Goal: Task Accomplishment & Management: Manage account settings

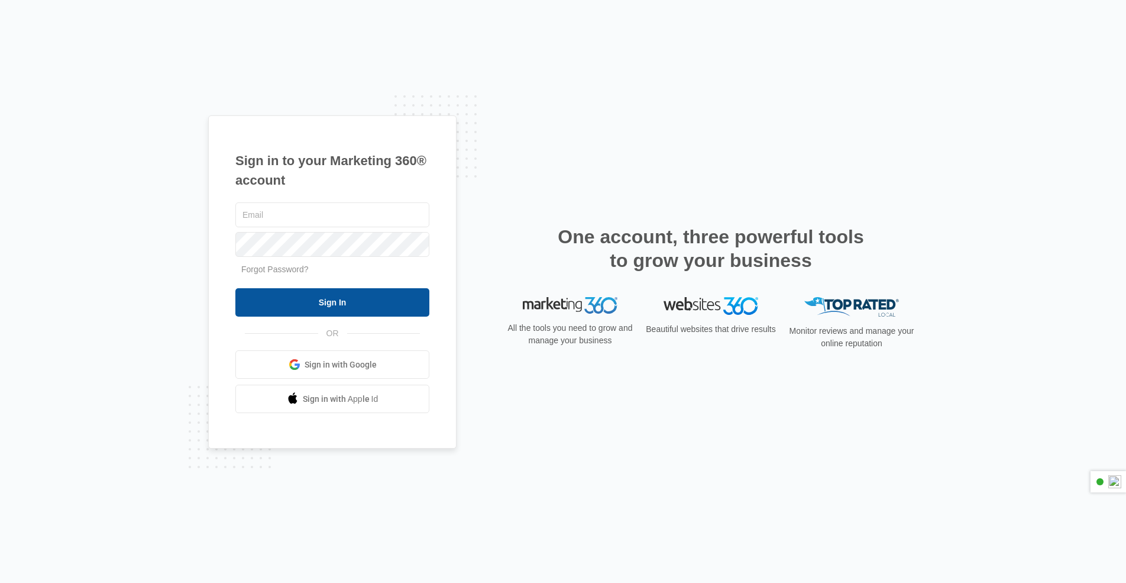
type input "[PERSON_NAME][EMAIL_ADDRESS][DOMAIN_NAME]"
click at [348, 298] on input "Sign In" at bounding box center [332, 302] width 194 height 28
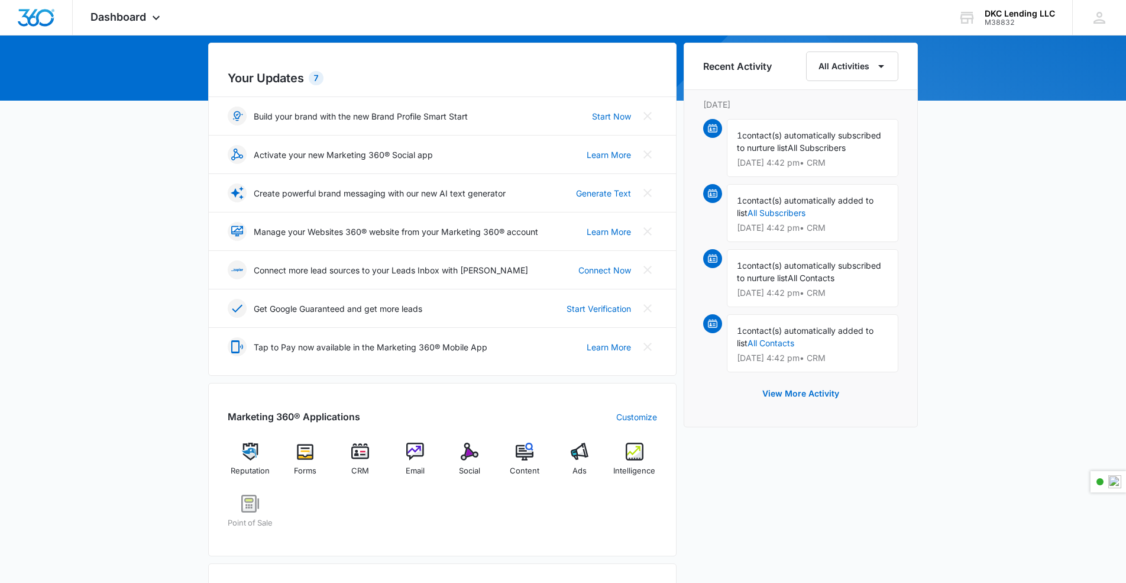
scroll to position [113, 0]
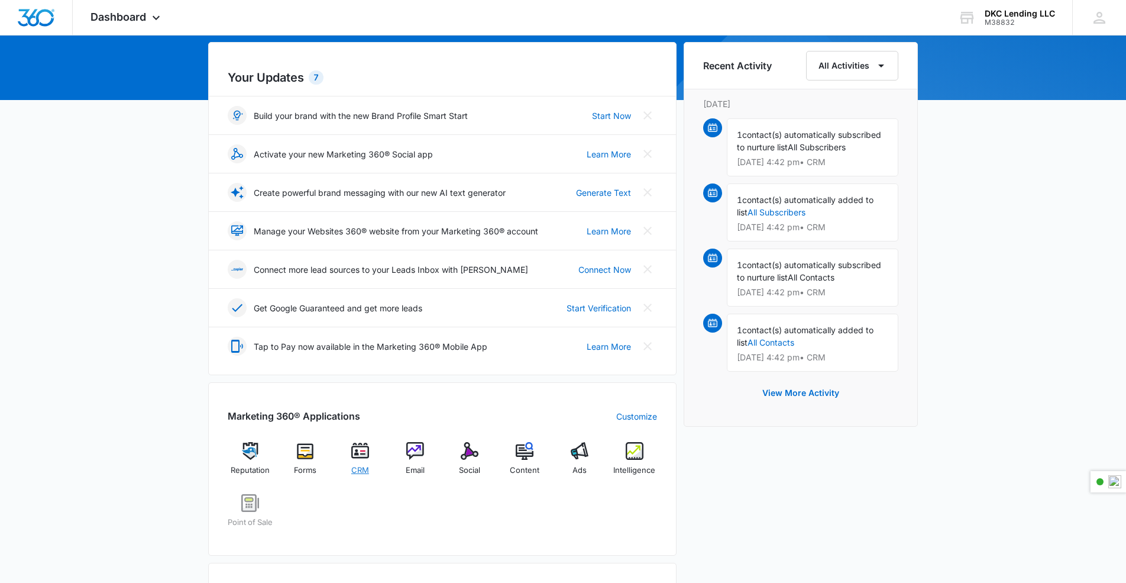
click at [355, 454] on img at bounding box center [360, 451] width 18 height 18
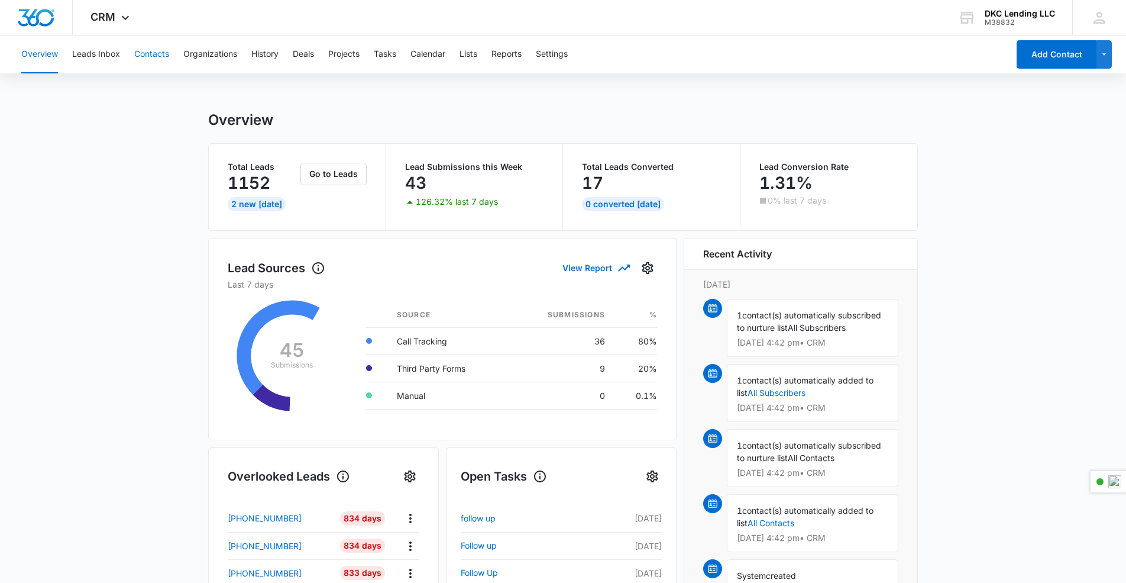
click at [143, 57] on button "Contacts" at bounding box center [151, 54] width 35 height 38
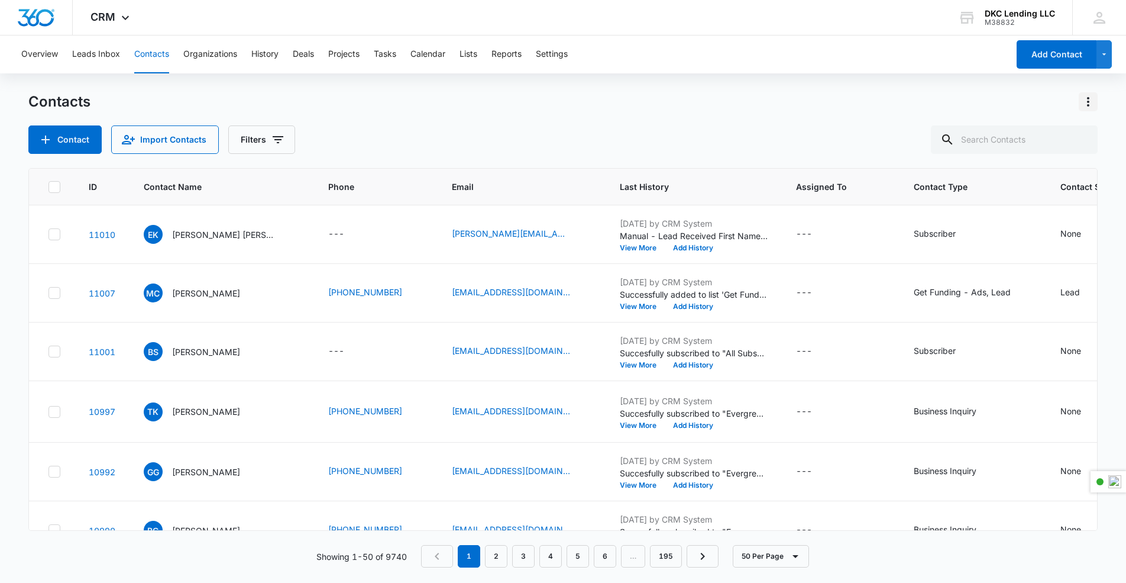
click at [1083, 101] on icon "Actions" at bounding box center [1088, 102] width 14 height 14
click at [1039, 173] on div "Export All Contacts" at bounding box center [1030, 170] width 78 height 8
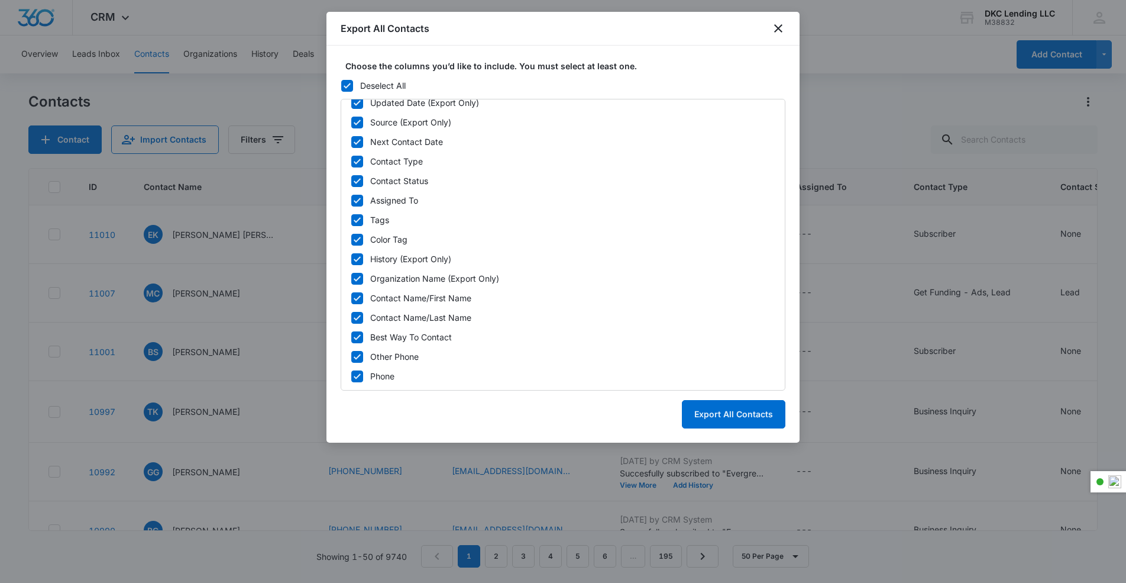
scroll to position [95, 0]
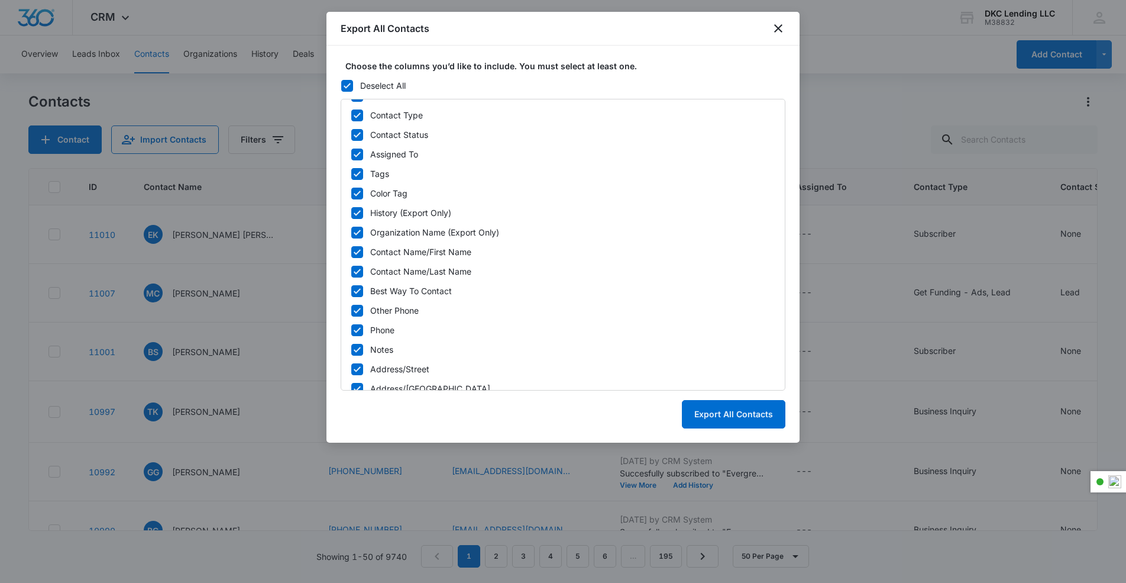
click at [355, 215] on icon at bounding box center [357, 213] width 11 height 11
click at [351, 213] on input "History (Export Only)" at bounding box center [351, 212] width 1 height 1
checkbox input "false"
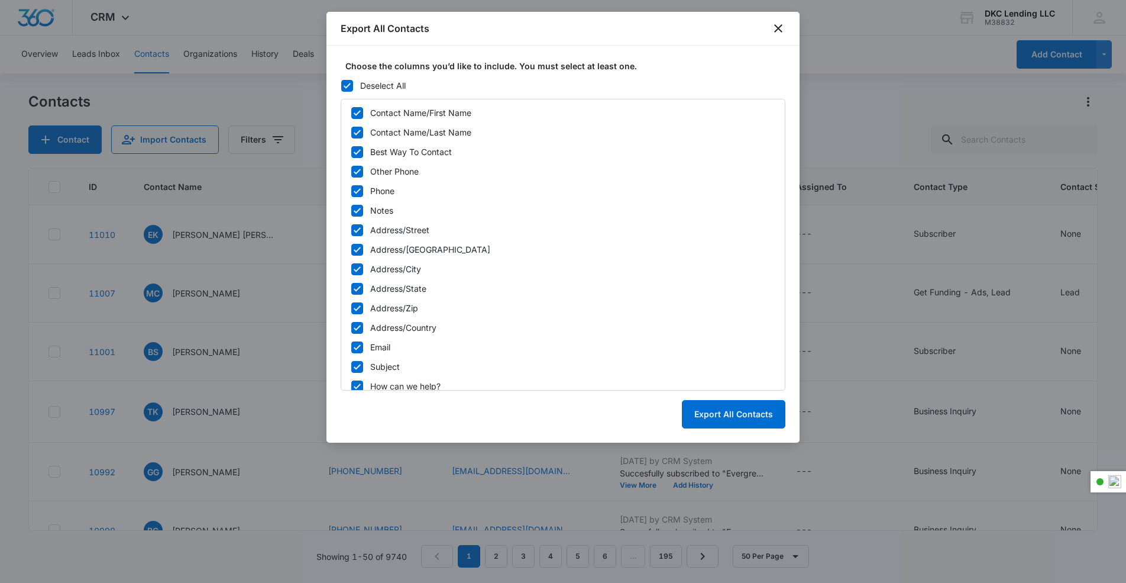
click at [358, 230] on icon at bounding box center [357, 229] width 7 height 5
click at [351, 230] on input "Address/Street" at bounding box center [351, 229] width 1 height 1
checkbox input "false"
click at [354, 250] on icon at bounding box center [357, 249] width 7 height 5
click at [351, 250] on input "Address/[GEOGRAPHIC_DATA]" at bounding box center [351, 249] width 1 height 1
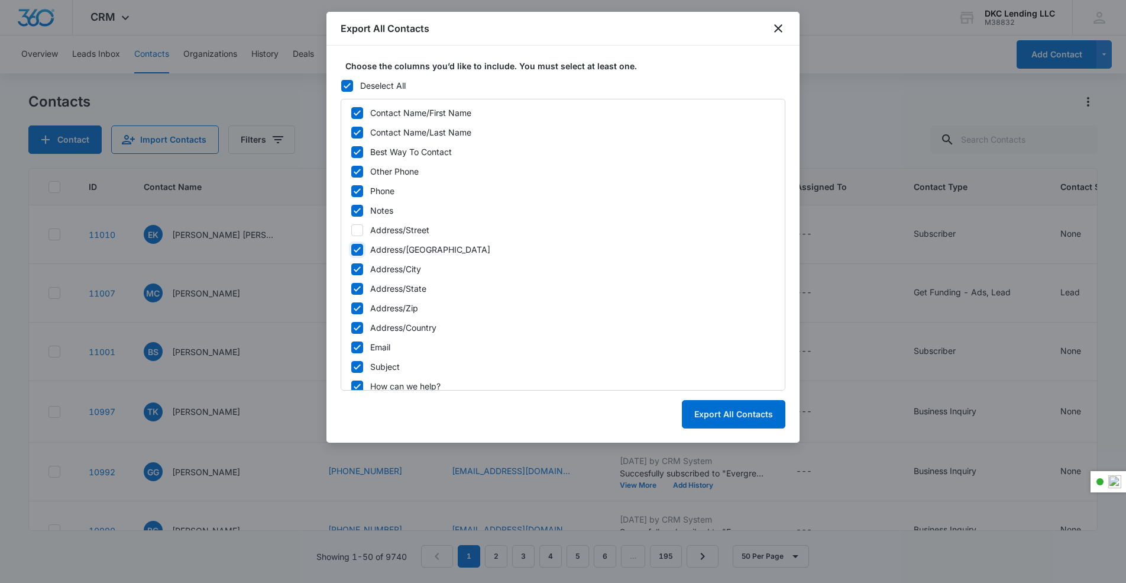
checkbox input "false"
click at [354, 276] on div "ID Created Date (Export Only) Updated Date (Export Only) Source (Export Only) N…" at bounding box center [563, 245] width 445 height 292
click at [354, 271] on icon at bounding box center [357, 269] width 11 height 11
click at [351, 269] on input "Address/City" at bounding box center [351, 268] width 1 height 1
checkbox input "false"
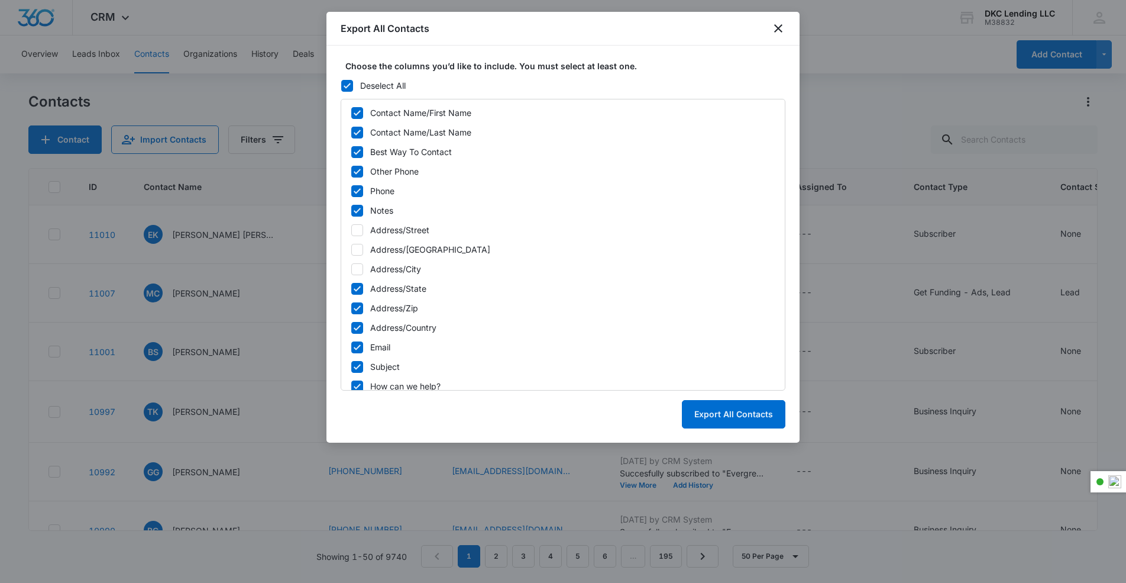
click at [355, 291] on icon at bounding box center [357, 288] width 11 height 11
click at [351, 289] on input "Address/State" at bounding box center [351, 288] width 1 height 1
checkbox input "false"
click at [352, 309] on icon at bounding box center [357, 308] width 11 height 11
click at [351, 308] on input "Address/Zip" at bounding box center [351, 308] width 1 height 1
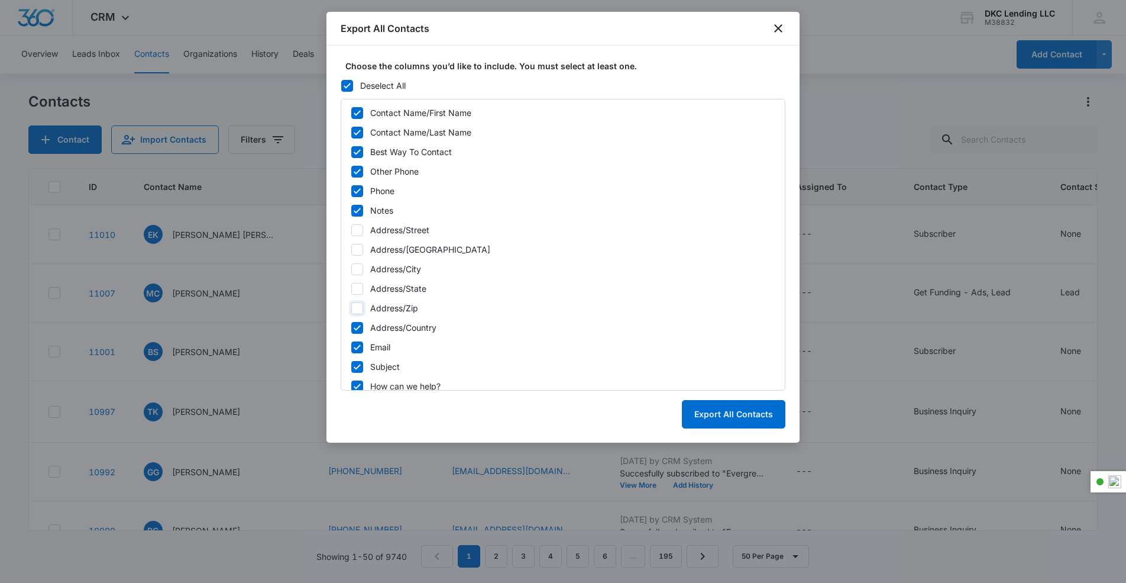
checkbox input "false"
click at [352, 335] on div "ID Created Date (Export Only) Updated Date (Export Only) Source (Export Only) N…" at bounding box center [563, 245] width 445 height 292
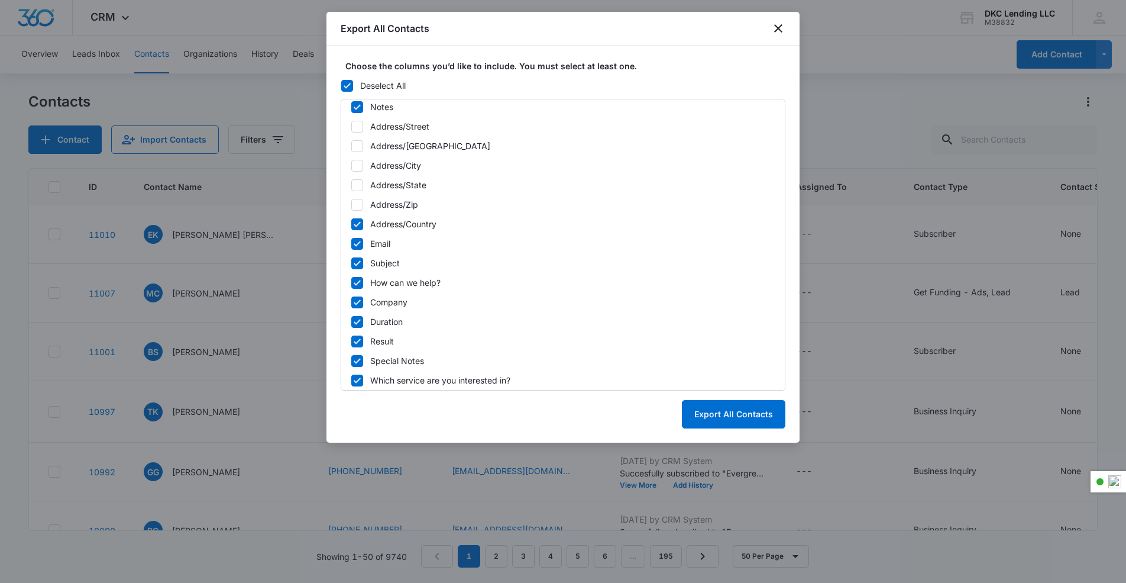
scroll to position [384, 0]
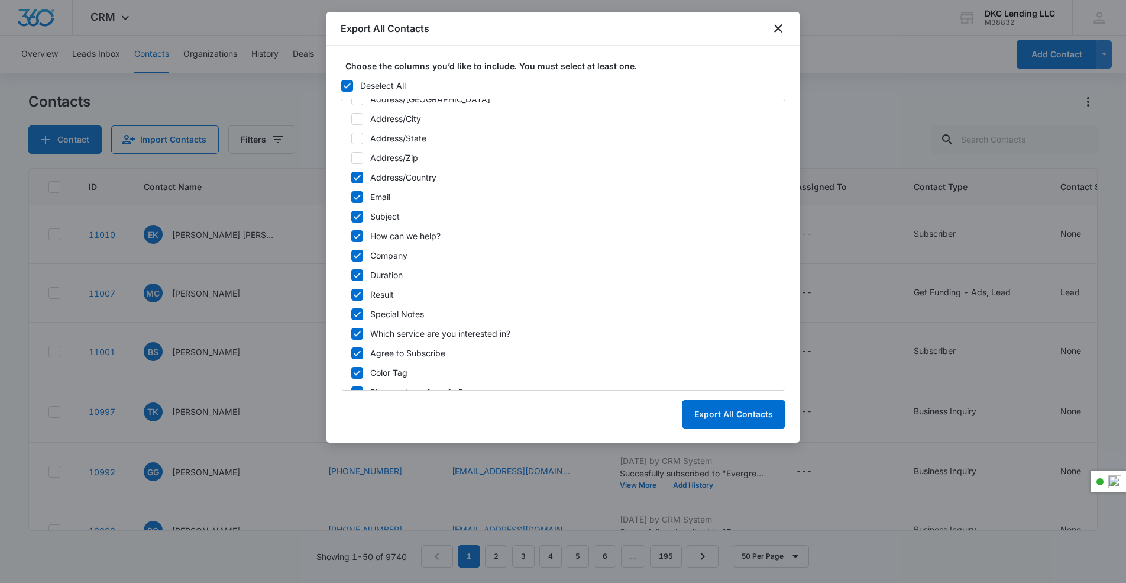
click at [354, 274] on icon at bounding box center [357, 274] width 7 height 5
click at [351, 274] on input "Duration" at bounding box center [351, 274] width 1 height 1
checkbox input "false"
click at [354, 296] on icon at bounding box center [357, 294] width 11 height 11
click at [351, 295] on input "Result" at bounding box center [351, 294] width 1 height 1
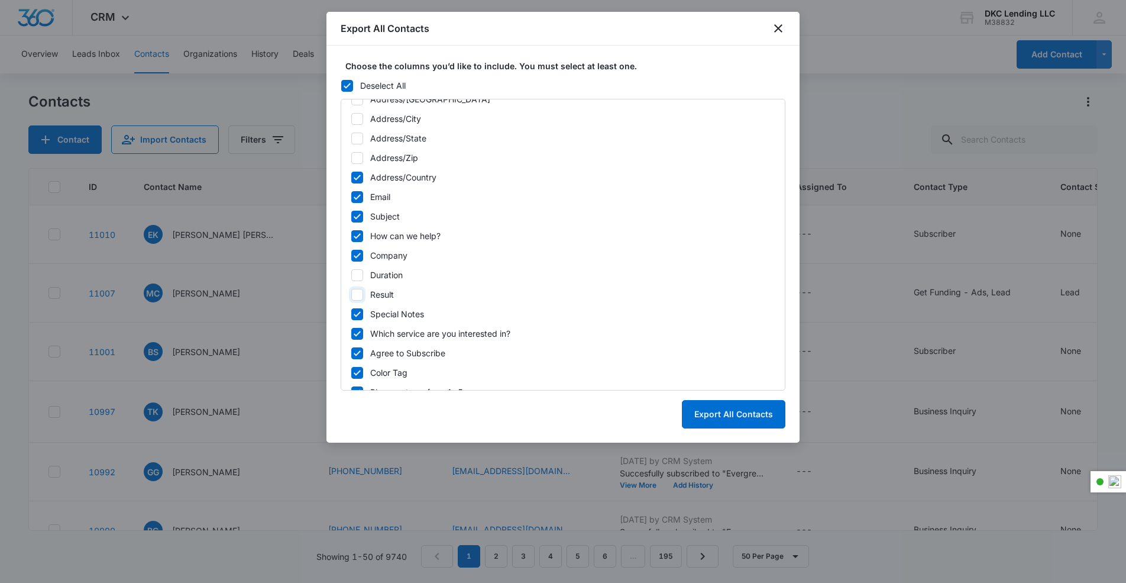
checkbox input "false"
click at [355, 313] on icon at bounding box center [357, 314] width 11 height 11
click at [351, 313] on input "Special Notes" at bounding box center [351, 313] width 1 height 1
checkbox input "false"
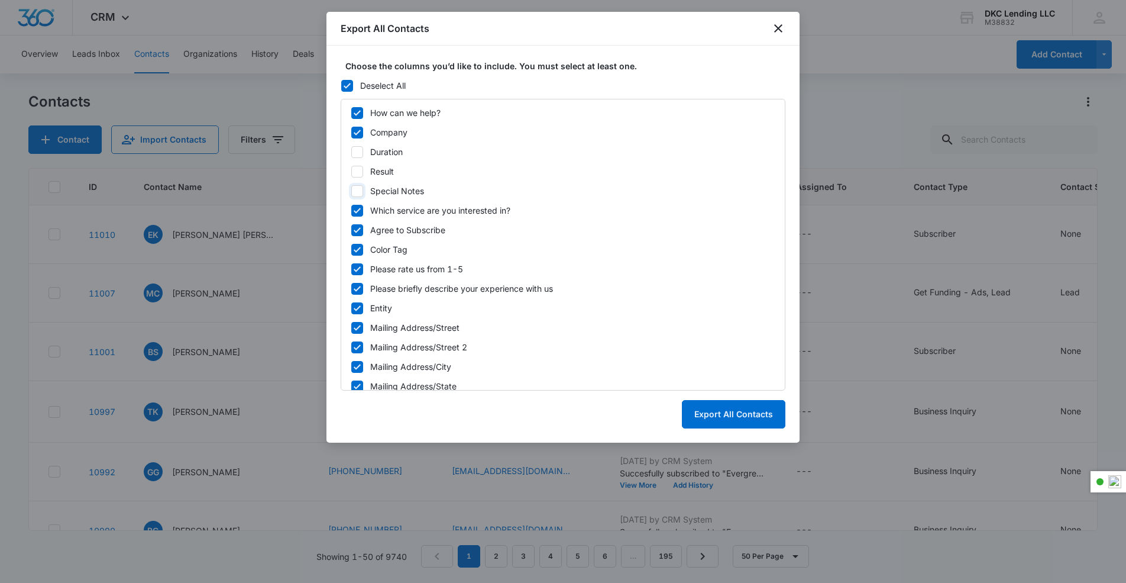
scroll to position [507, 0]
click at [357, 247] on icon at bounding box center [357, 250] width 11 height 11
click at [351, 250] on input "Color Tag" at bounding box center [351, 250] width 1 height 1
checkbox input "false"
click at [354, 270] on icon at bounding box center [357, 269] width 11 height 11
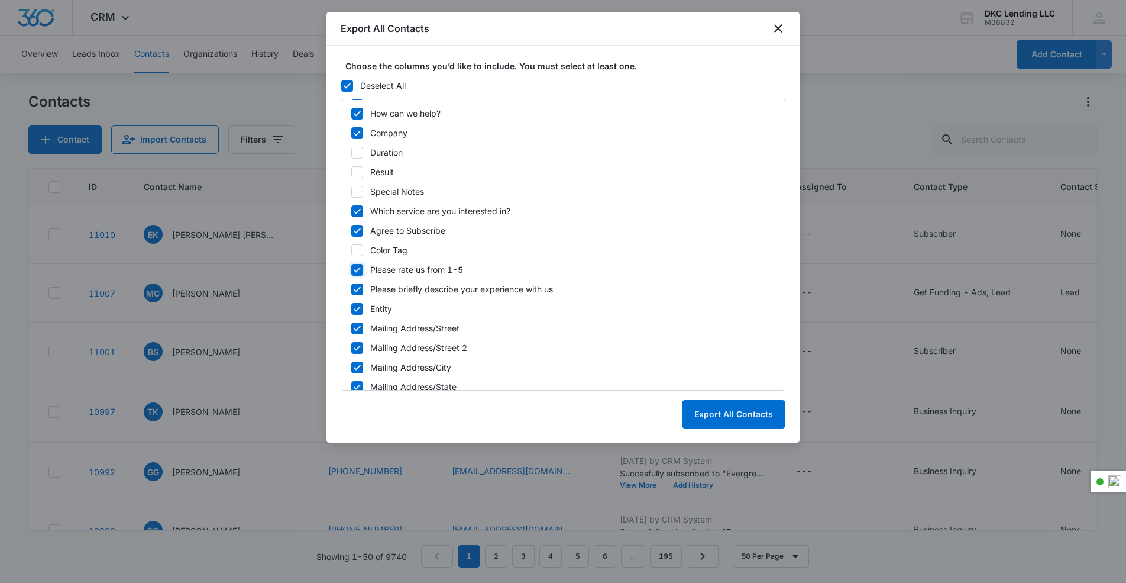
click at [351, 270] on input "Please rate us from 1-5" at bounding box center [351, 269] width 1 height 1
checkbox input "false"
click at [356, 296] on div "ID Created Date (Export Only) Updated Date (Export Only) Source (Export Only) N…" at bounding box center [563, 245] width 445 height 292
click at [352, 302] on label "Entity" at bounding box center [563, 308] width 425 height 12
click at [351, 308] on input "Entity" at bounding box center [351, 308] width 1 height 1
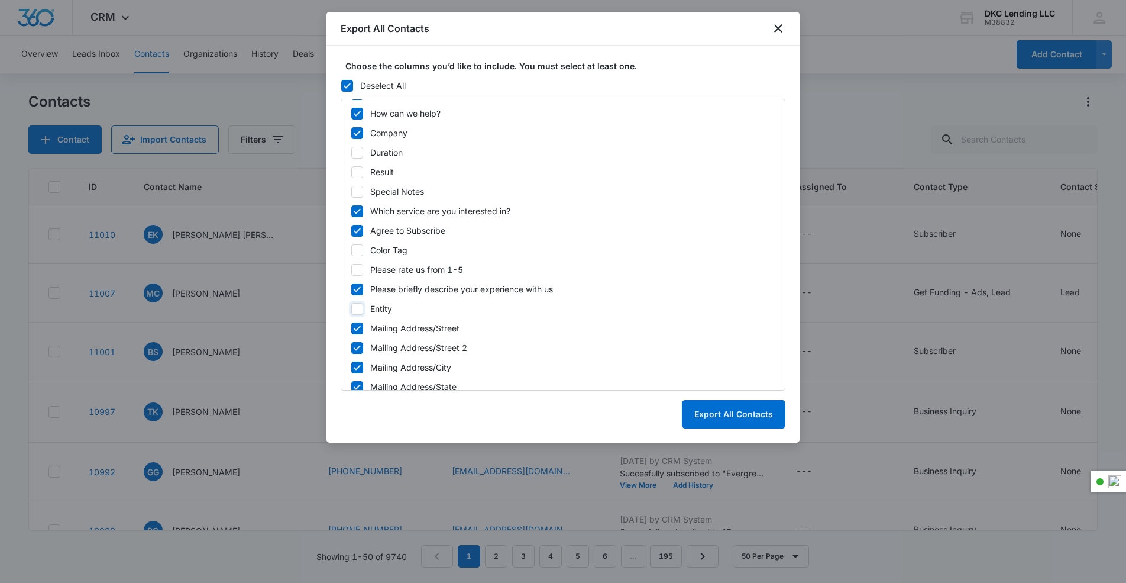
checkbox input "false"
click at [354, 289] on icon at bounding box center [357, 289] width 11 height 11
click at [351, 289] on input "Please briefly describe your experience with us" at bounding box center [351, 289] width 1 height 1
checkbox input "false"
click at [350, 90] on icon at bounding box center [347, 85] width 11 height 11
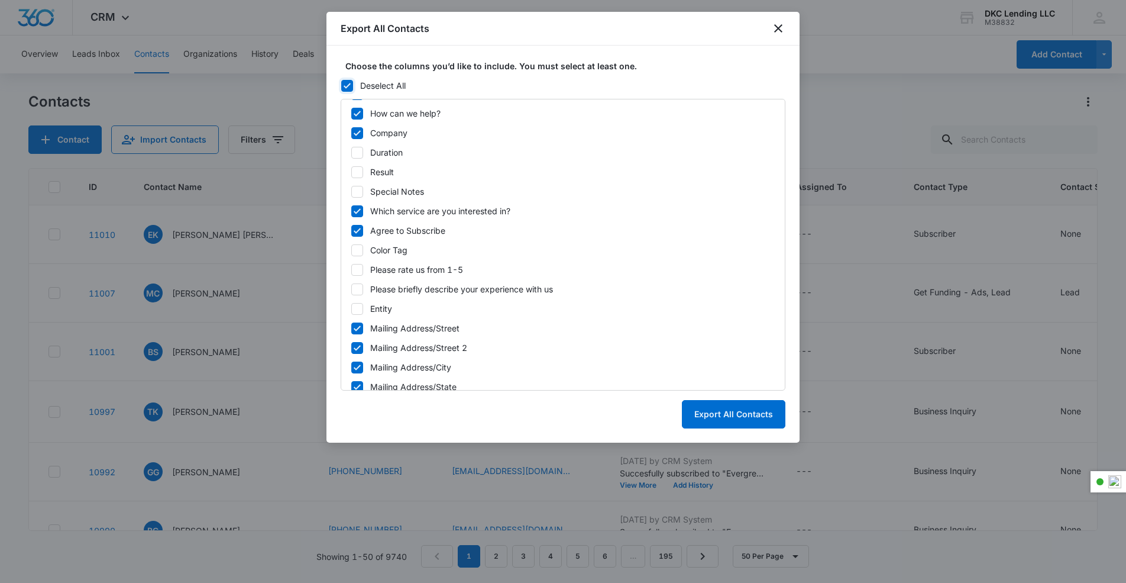
click at [341, 86] on input "Deselect All" at bounding box center [341, 85] width 1 height 1
checkbox input "false"
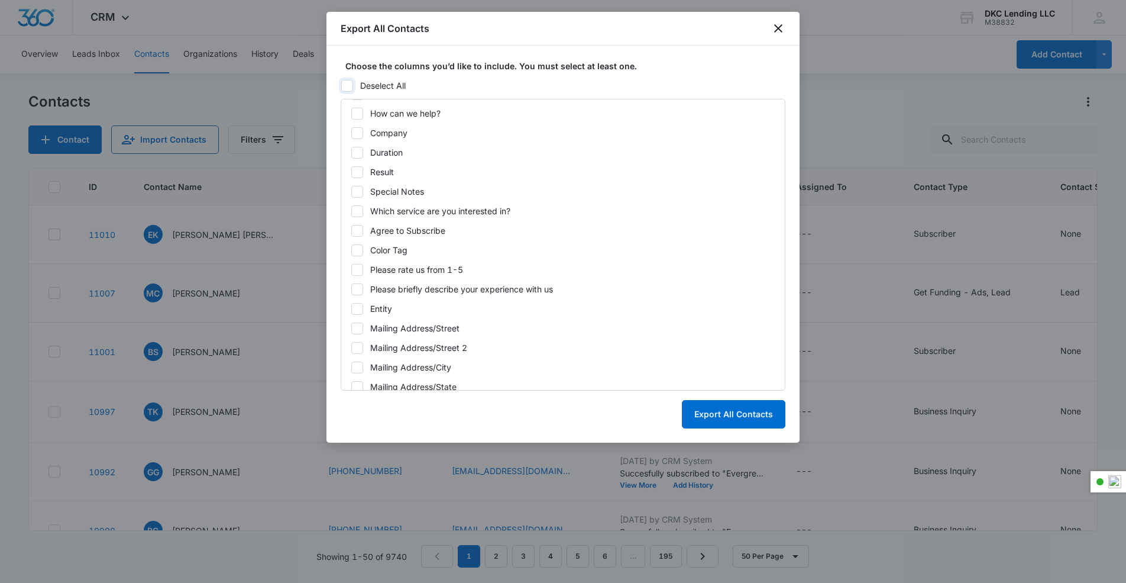
checkbox input "false"
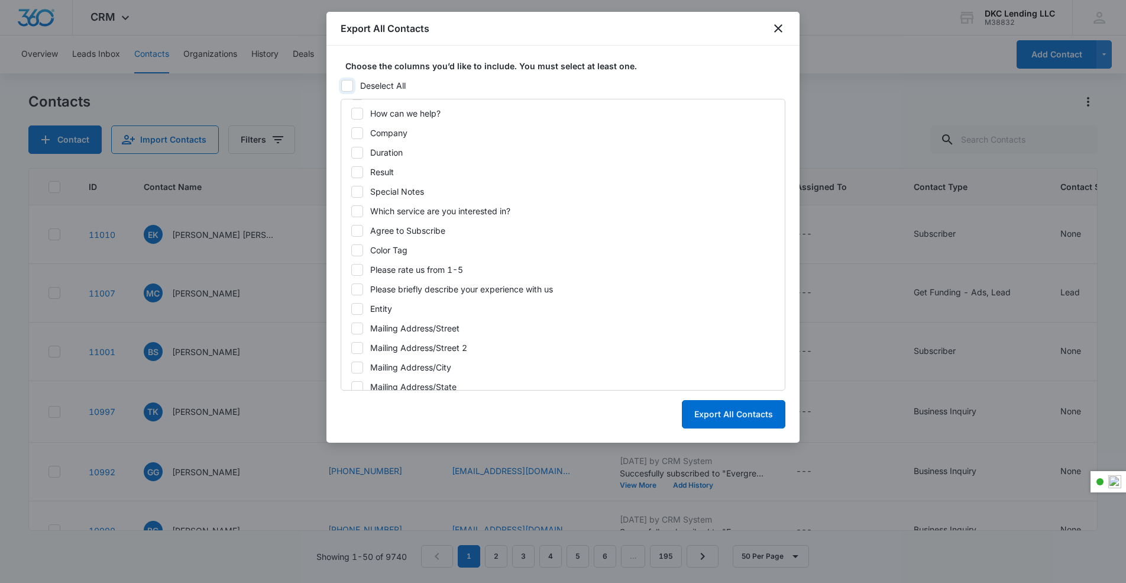
checkbox input "false"
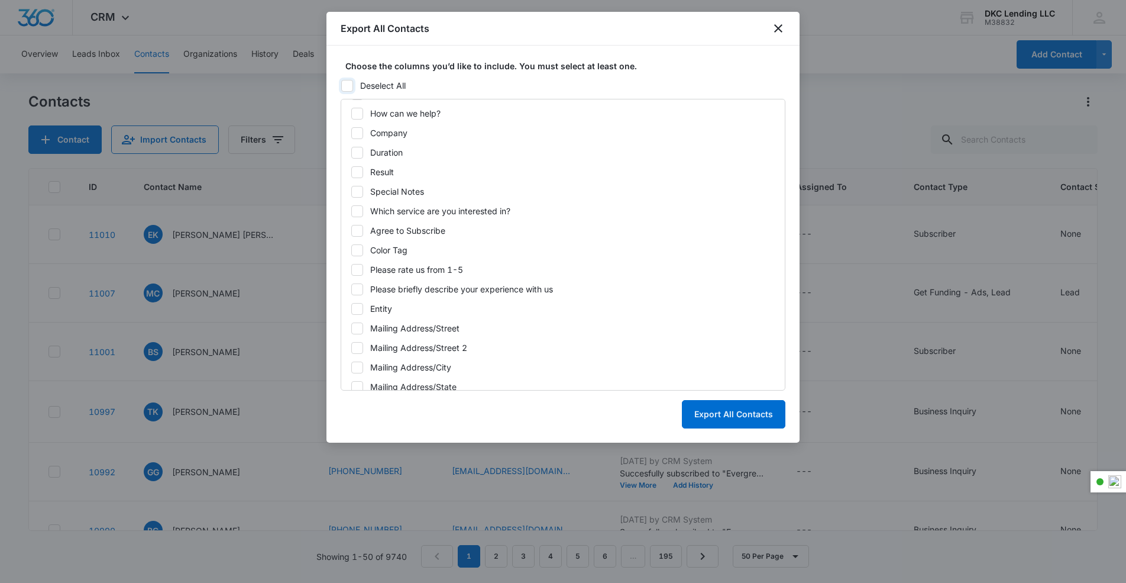
checkbox input "false"
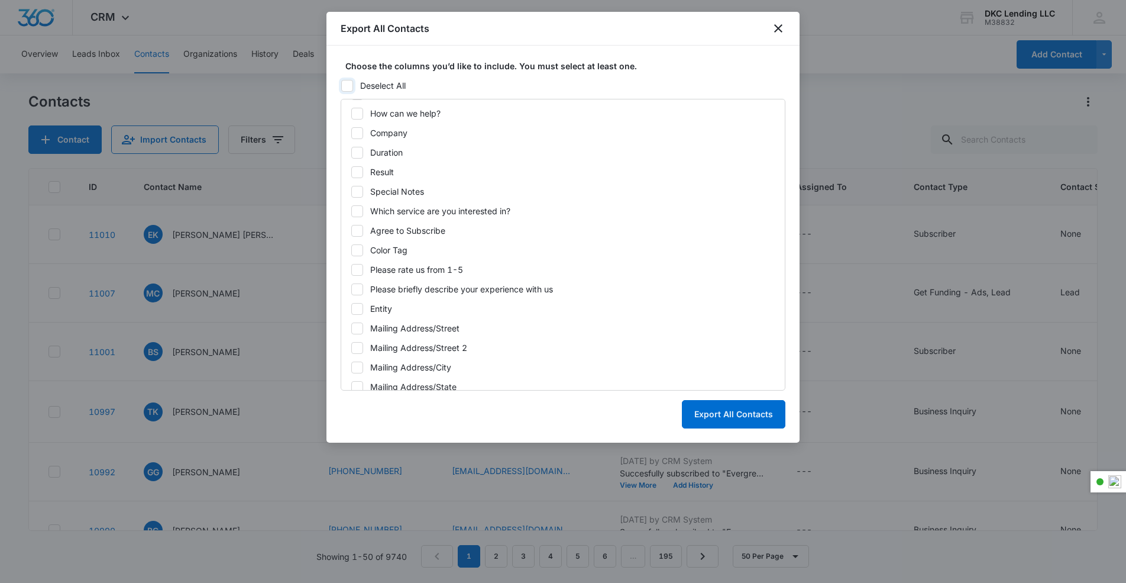
checkbox input "false"
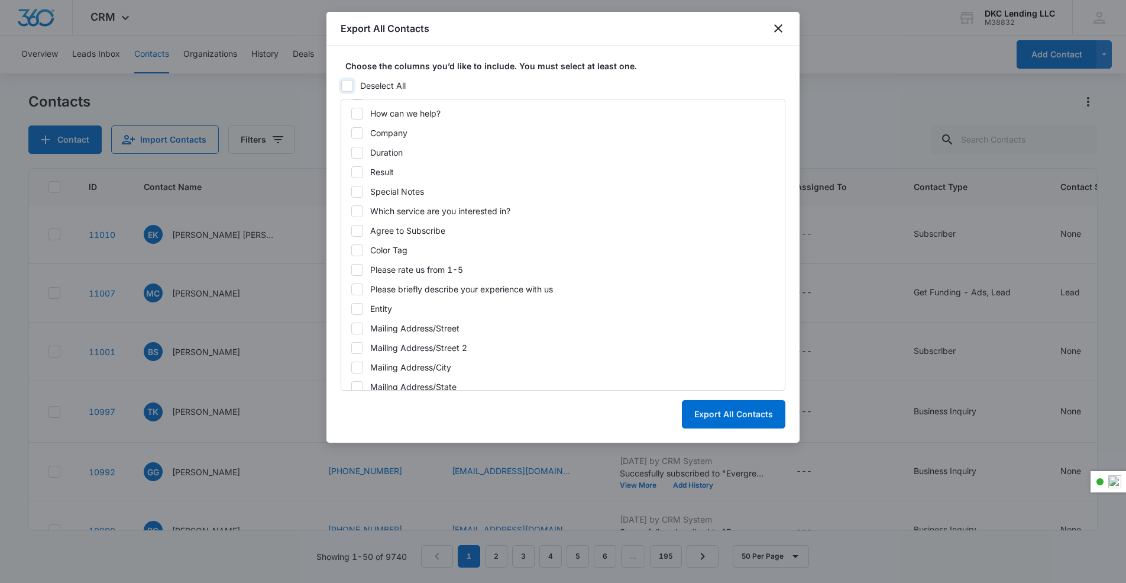
checkbox input "false"
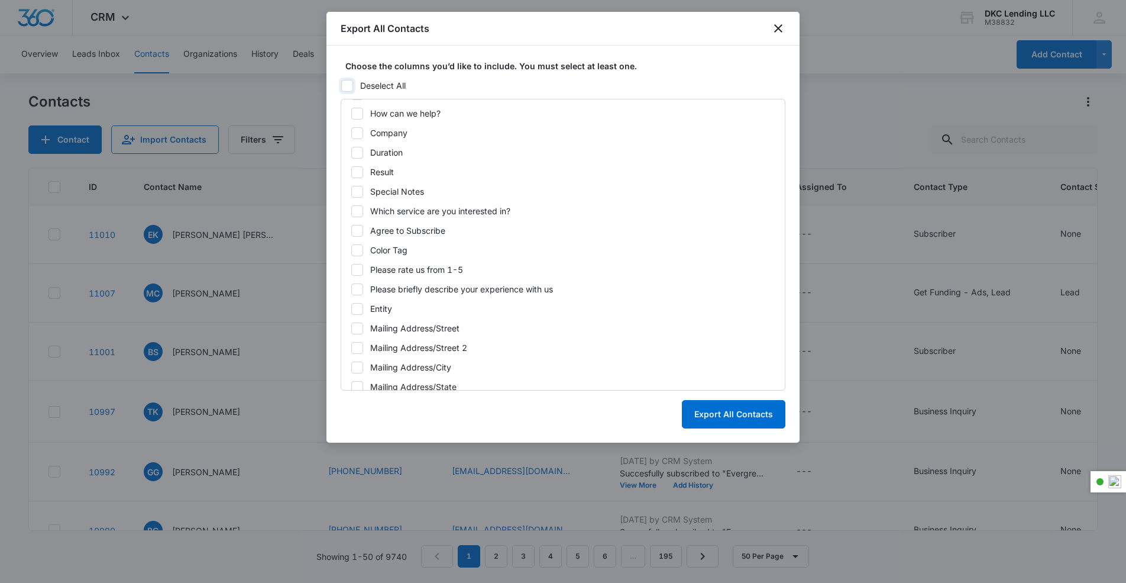
checkbox input "false"
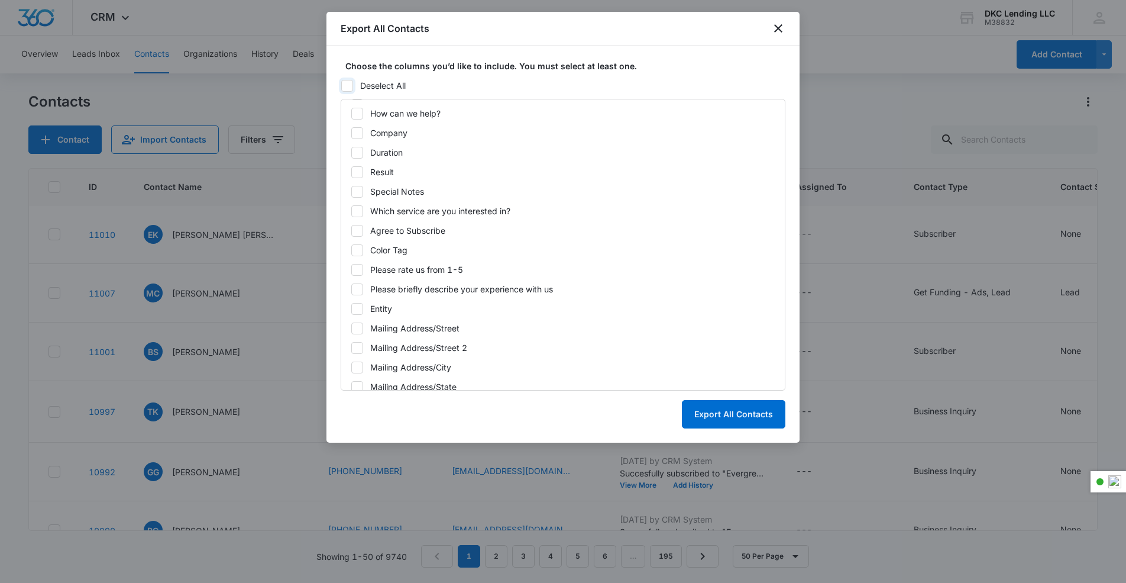
checkbox input "false"
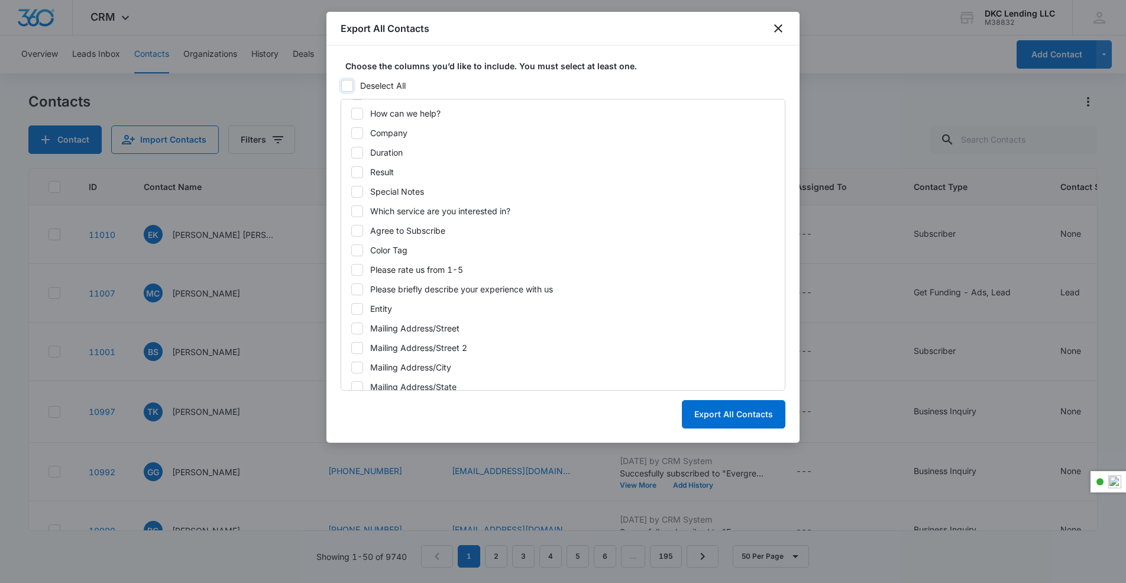
checkbox input "false"
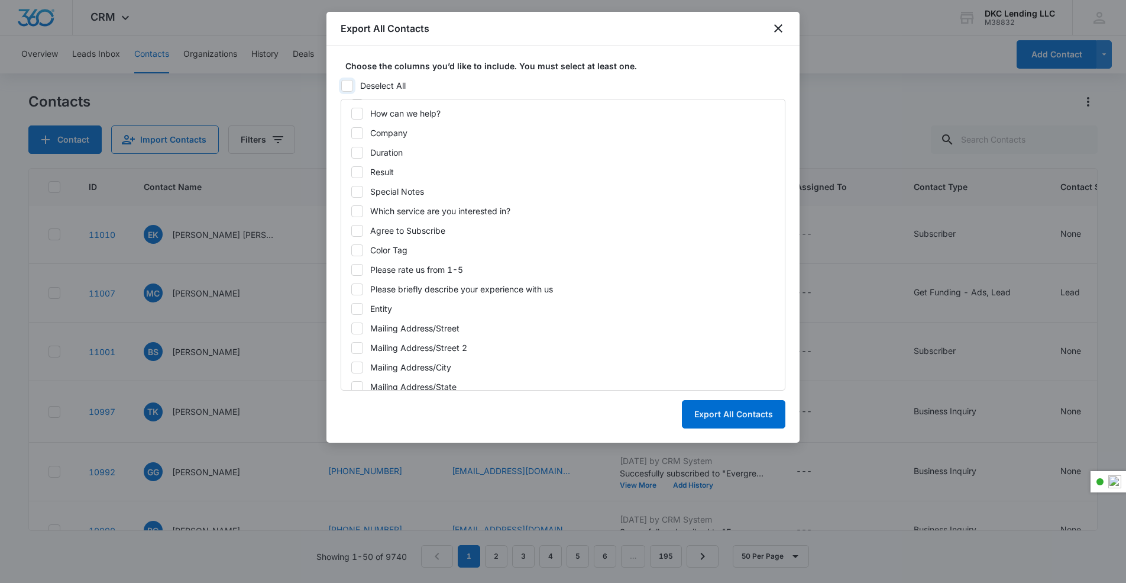
checkbox input "false"
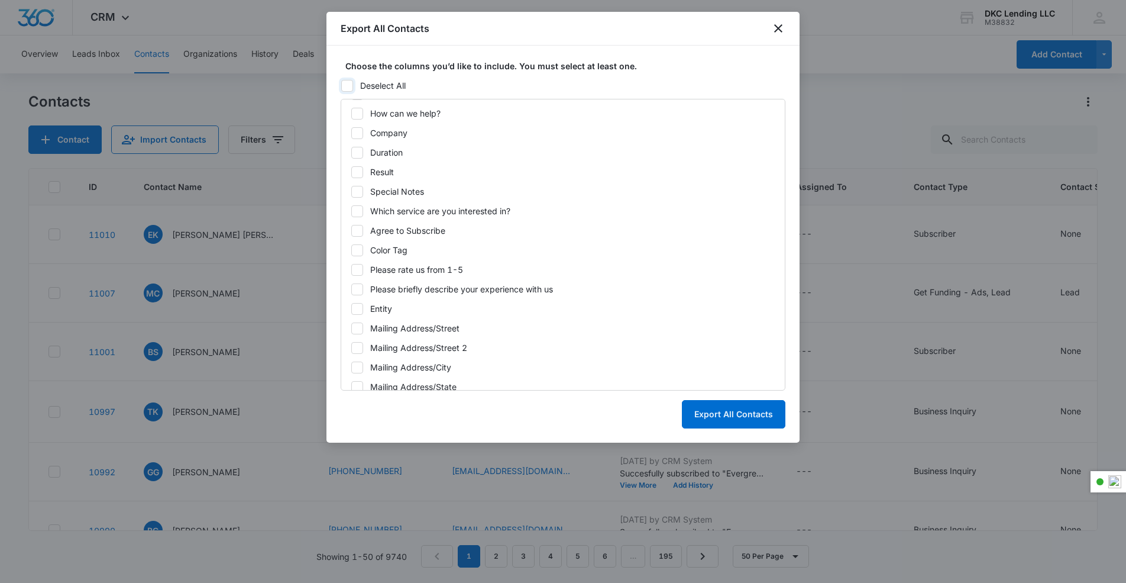
checkbox input "false"
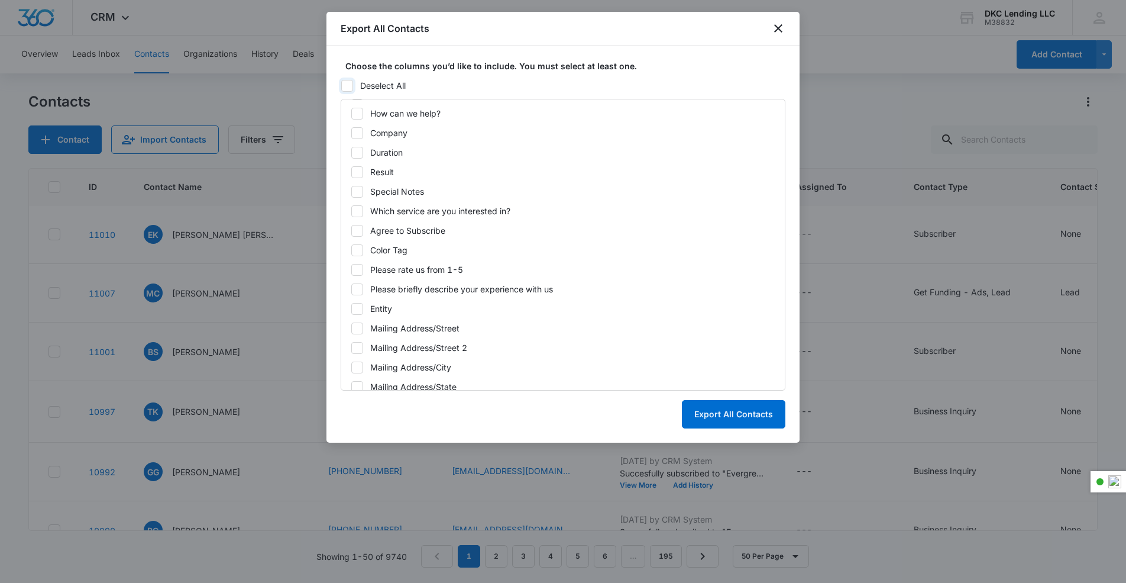
checkbox input "false"
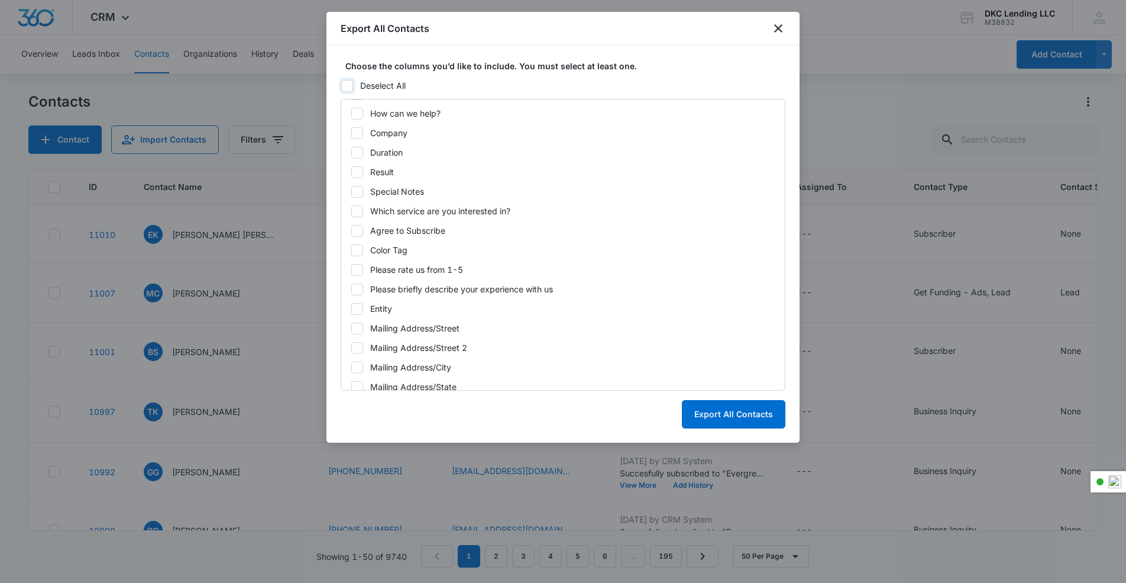
checkbox input "false"
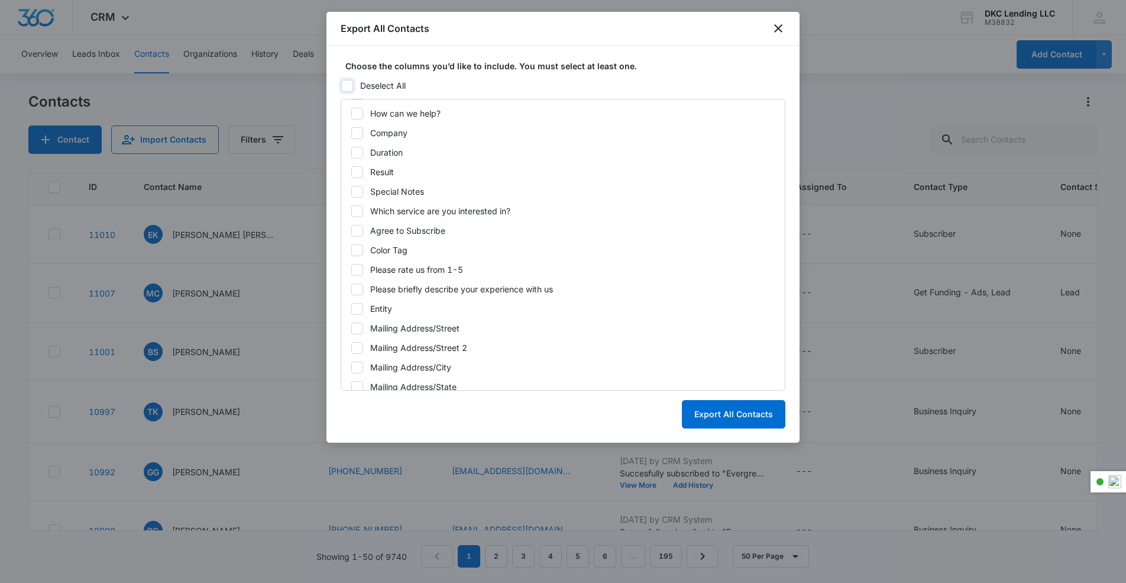
checkbox input "false"
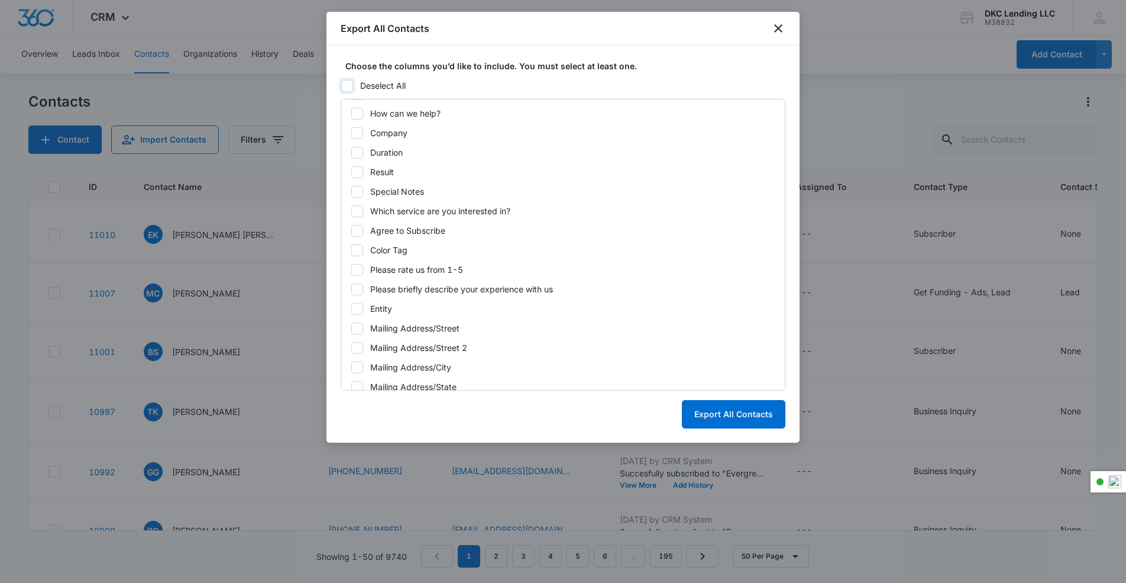
checkbox input "false"
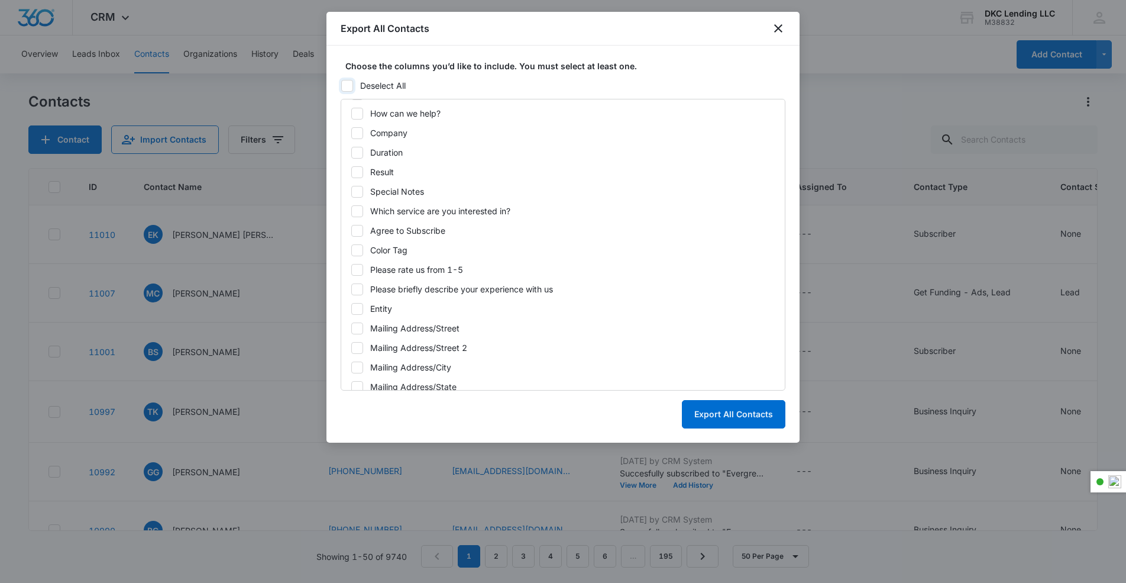
checkbox input "false"
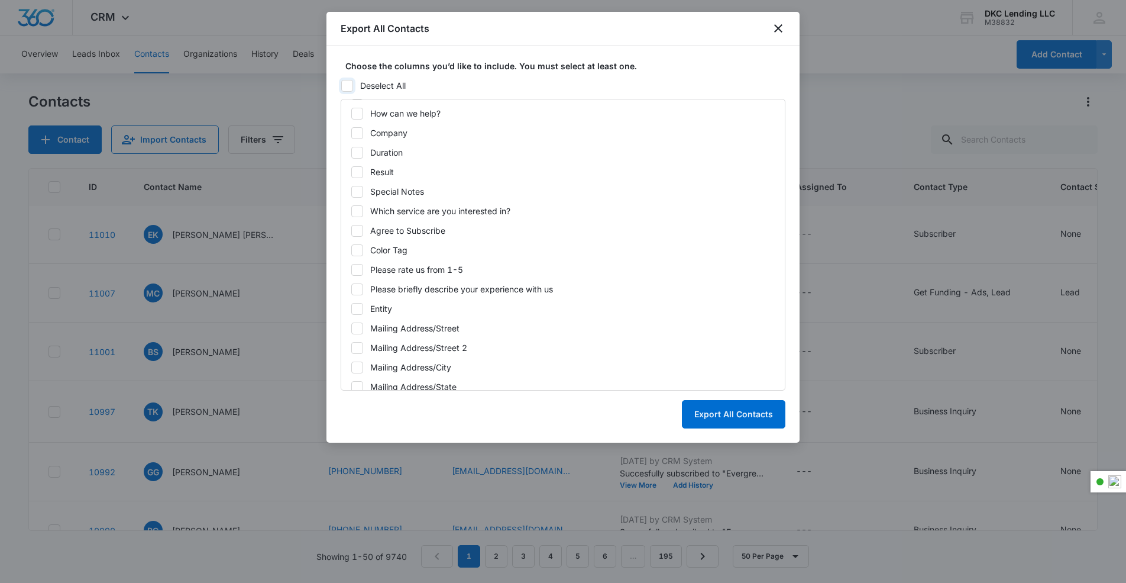
checkbox input "false"
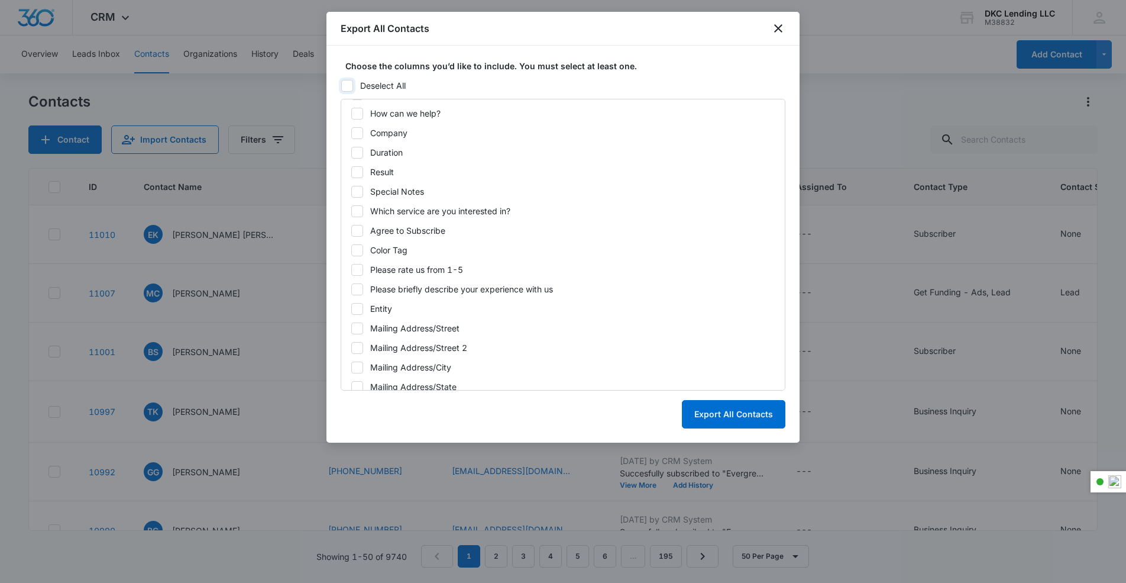
checkbox input "false"
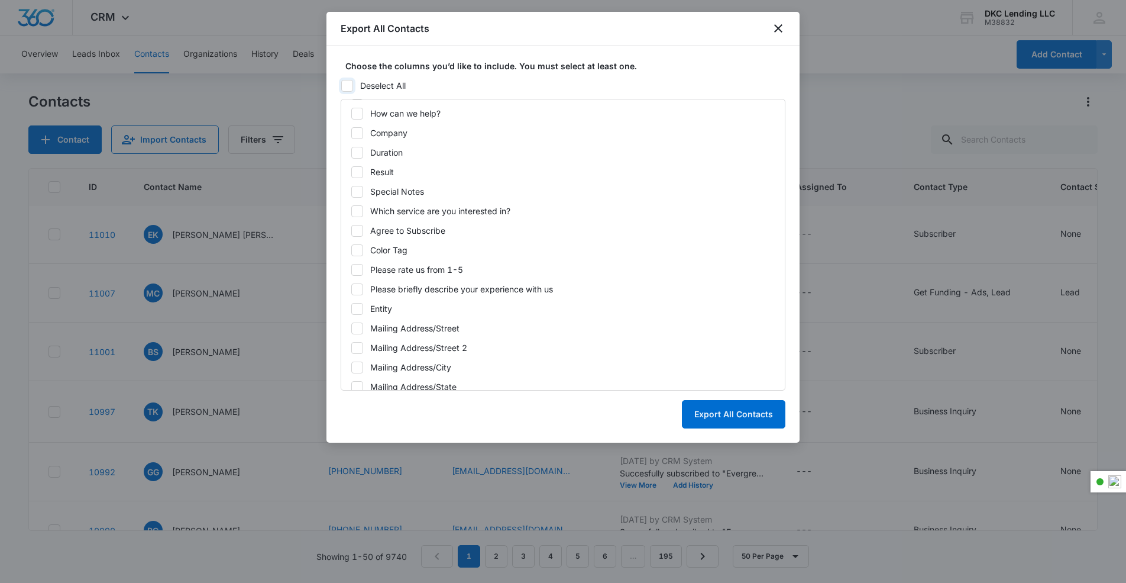
checkbox input "false"
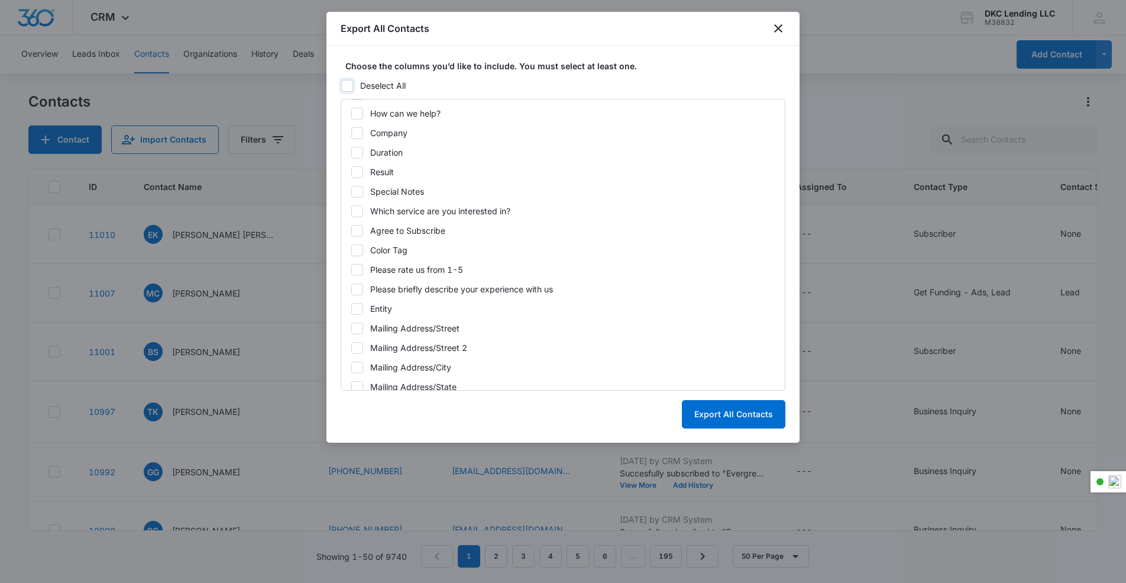
checkbox input "false"
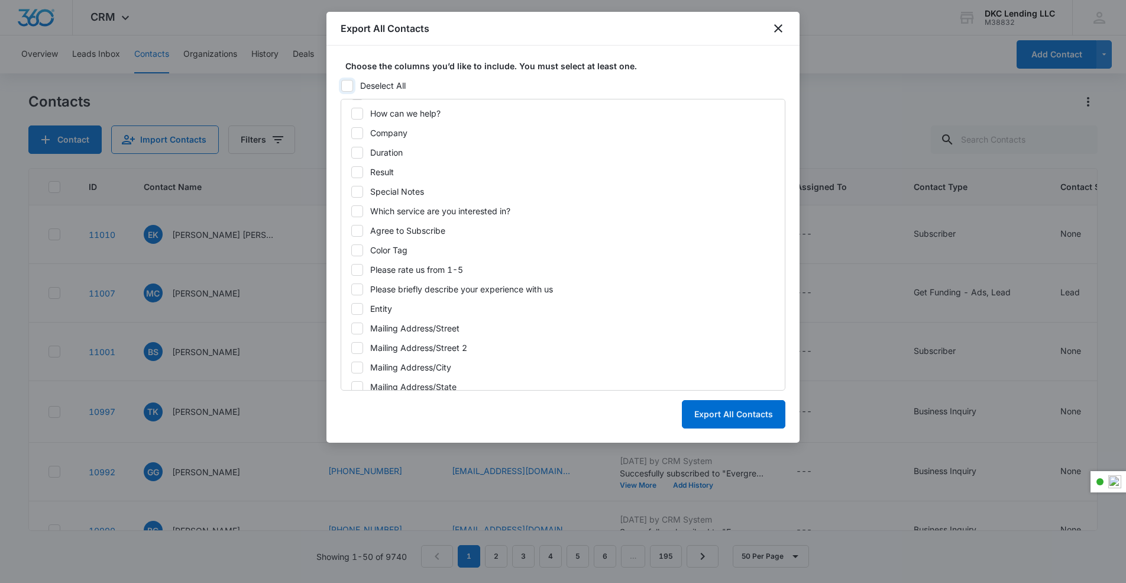
checkbox input "false"
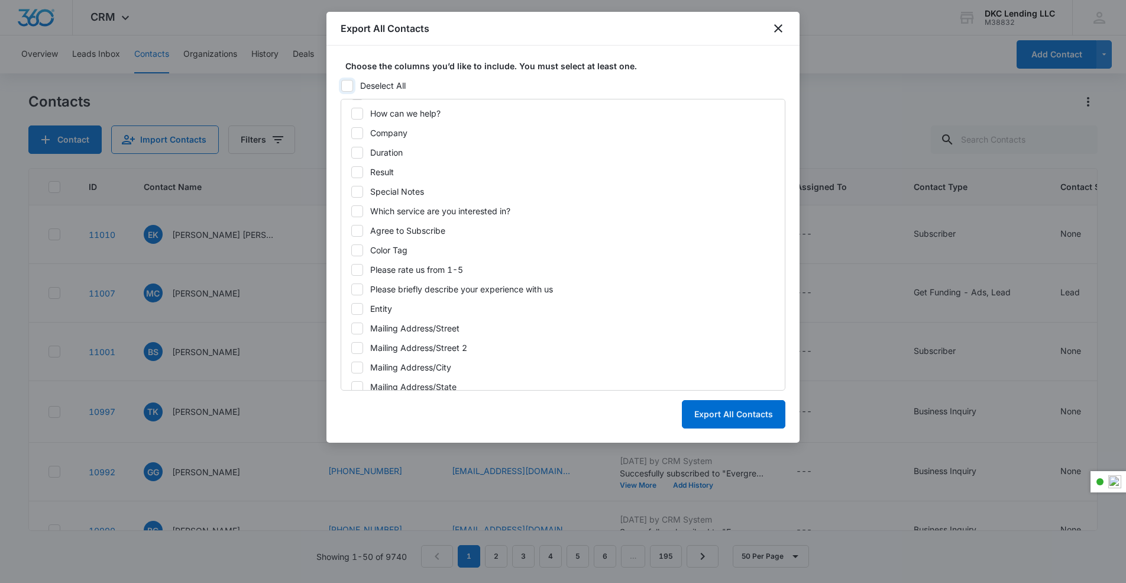
checkbox input "false"
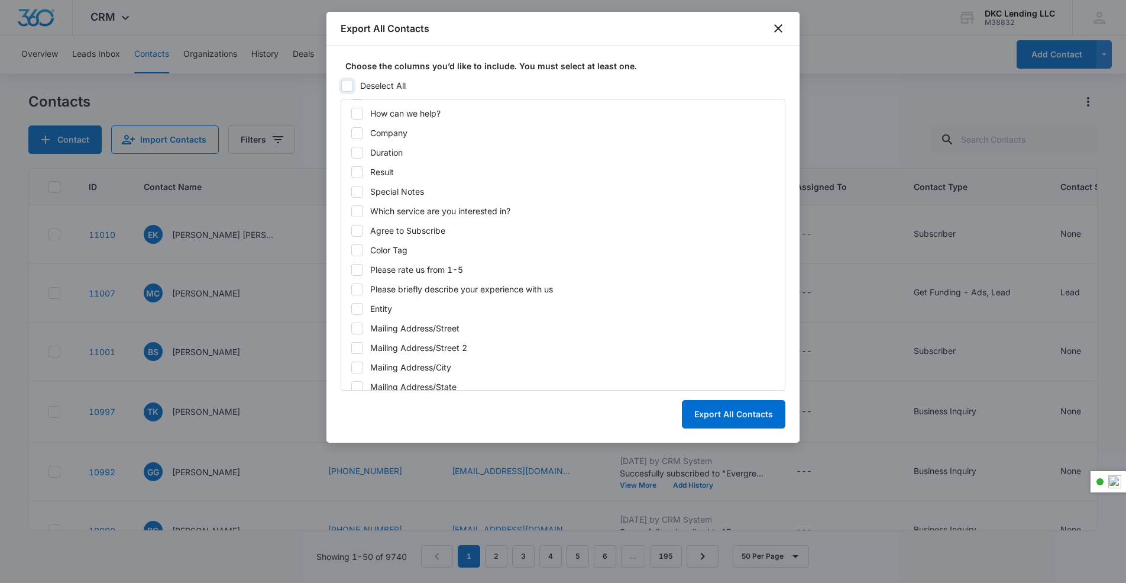
checkbox input "false"
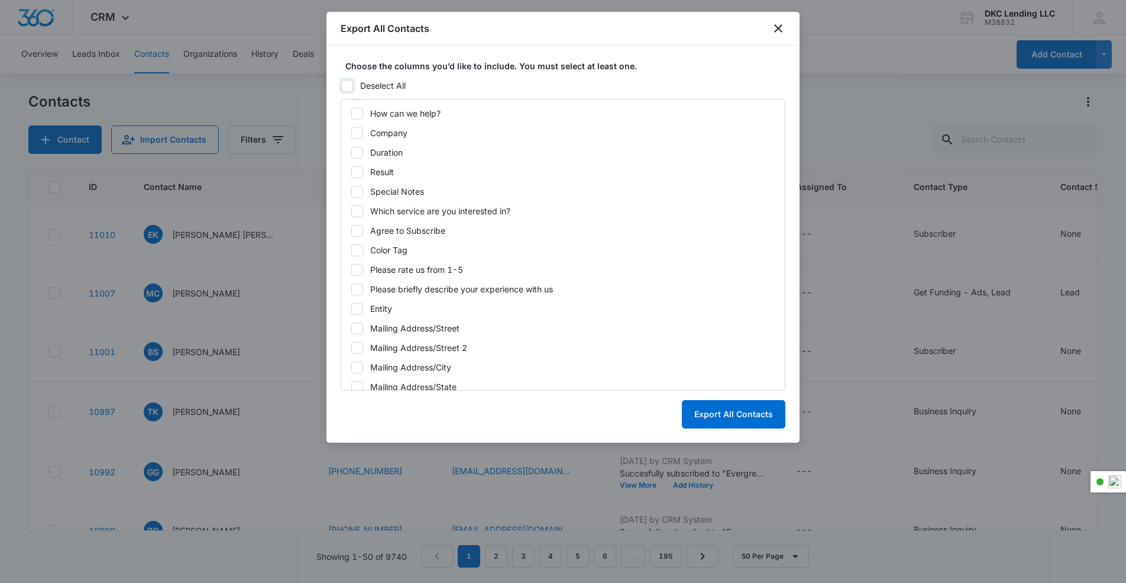
checkbox input "false"
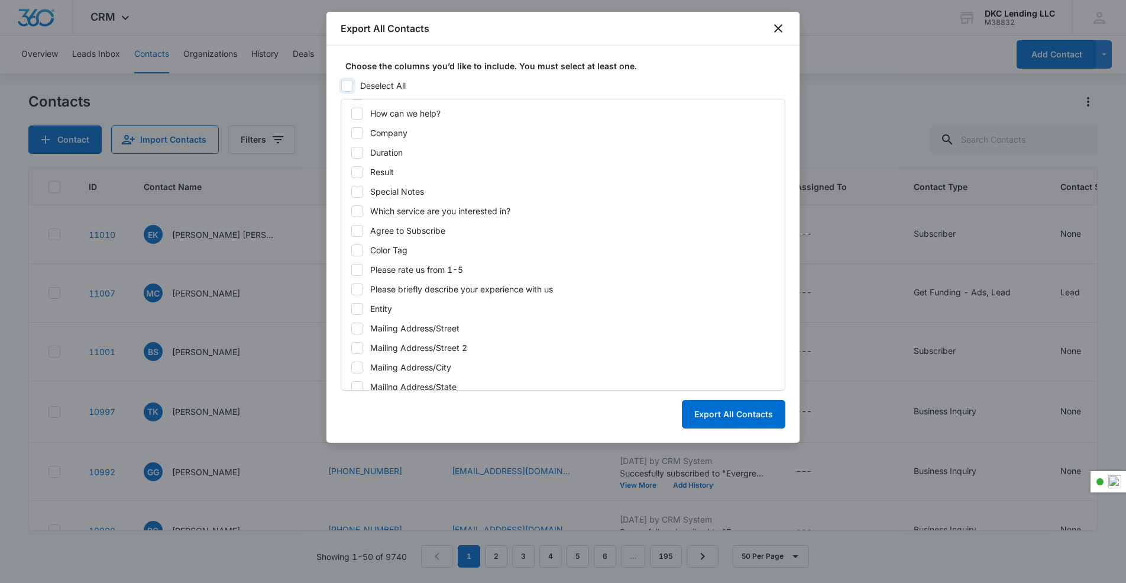
checkbox input "false"
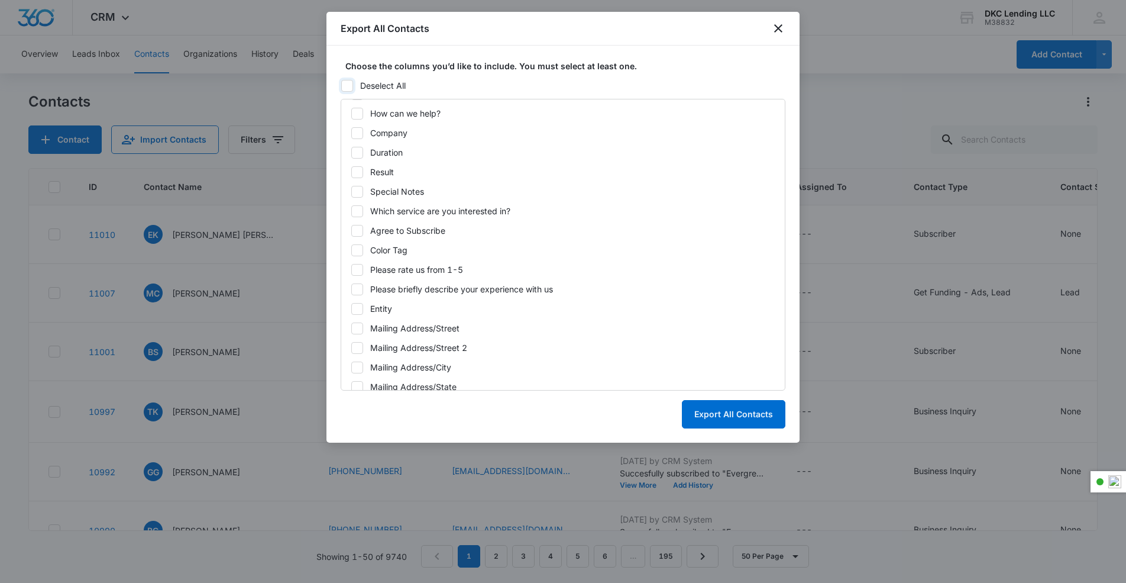
checkbox input "false"
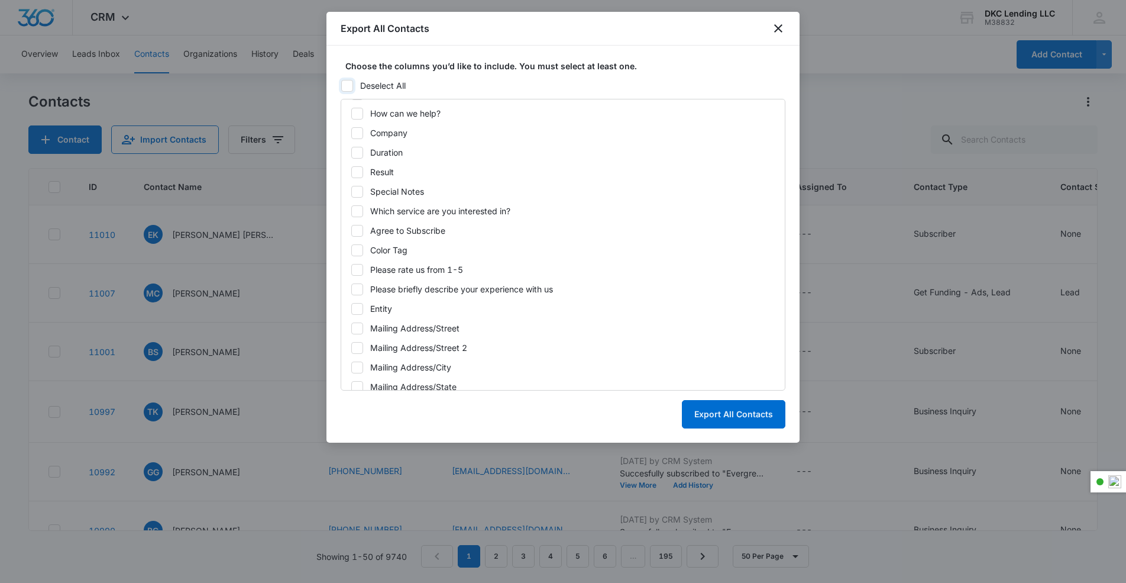
checkbox input "false"
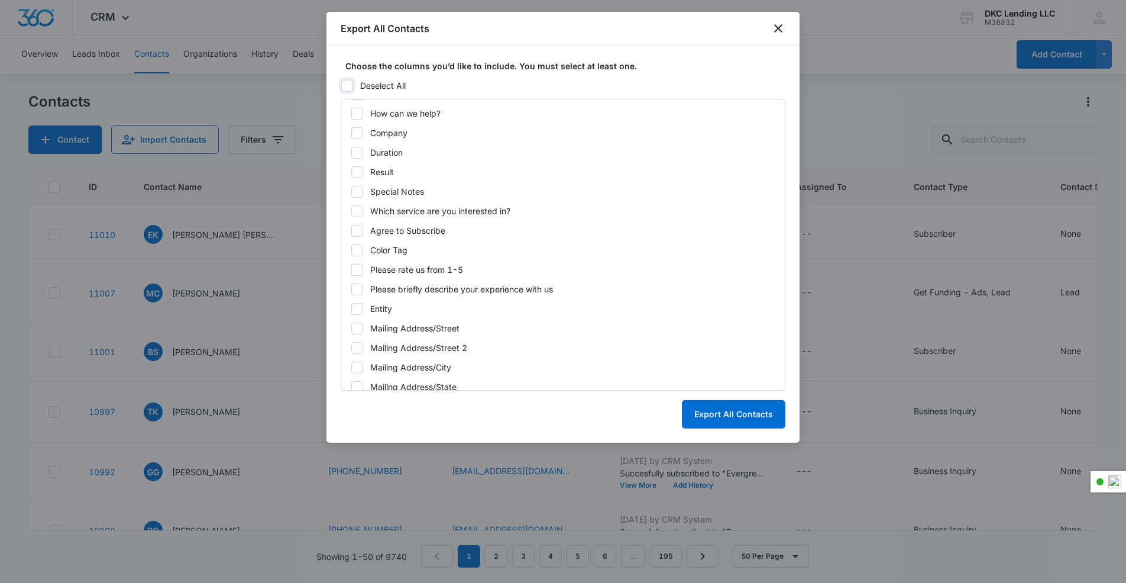
checkbox input "false"
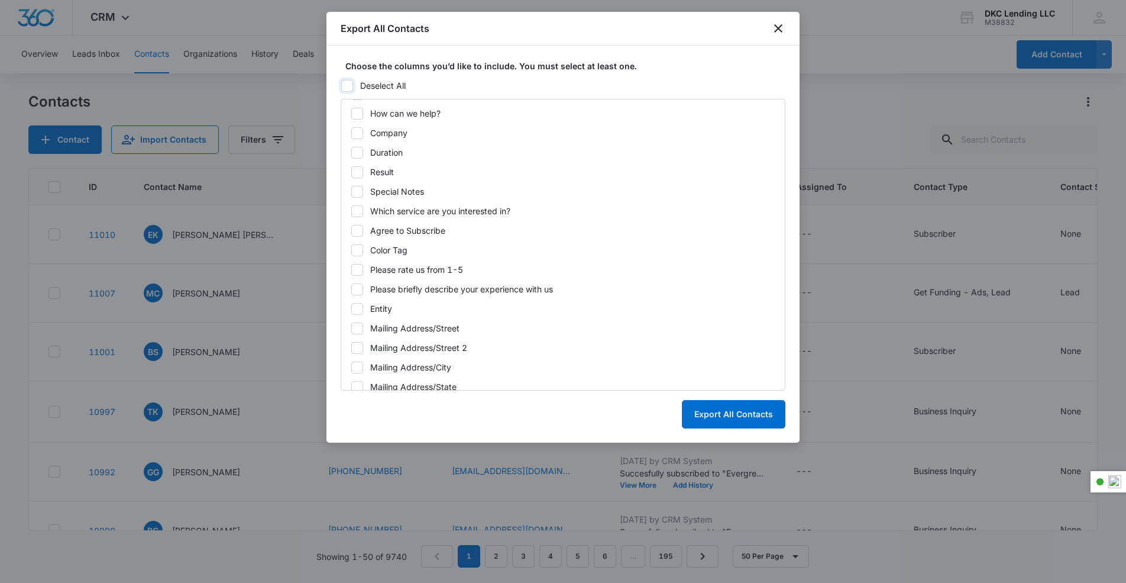
checkbox input "false"
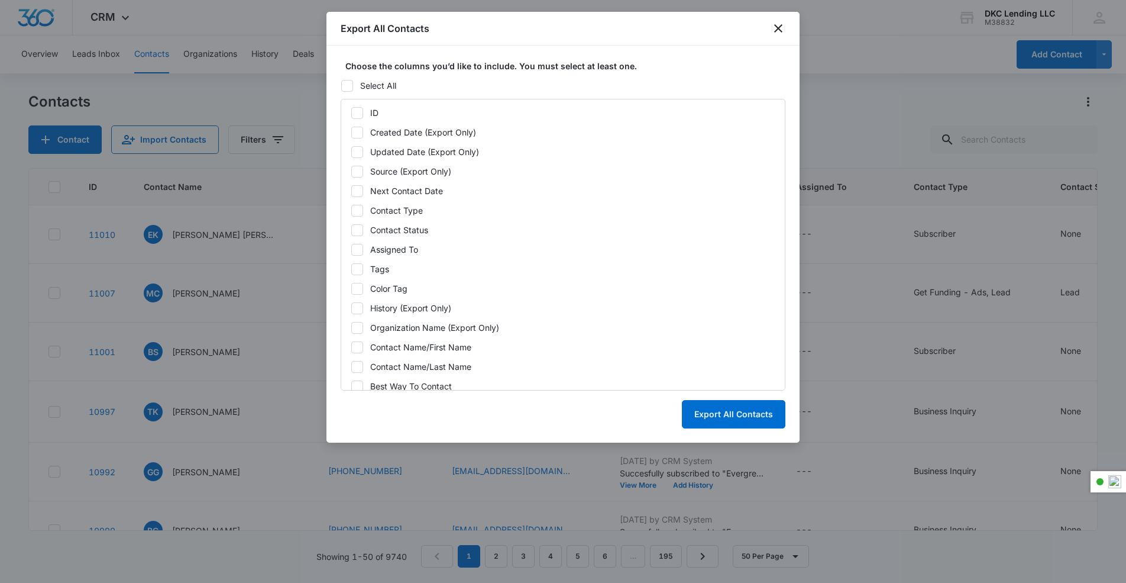
click at [360, 115] on icon at bounding box center [357, 113] width 11 height 11
click at [351, 113] on input "ID" at bounding box center [351, 112] width 1 height 1
checkbox input "true"
click at [360, 127] on div at bounding box center [357, 133] width 12 height 12
click at [351, 132] on input "Created Date (Export Only)" at bounding box center [351, 132] width 1 height 1
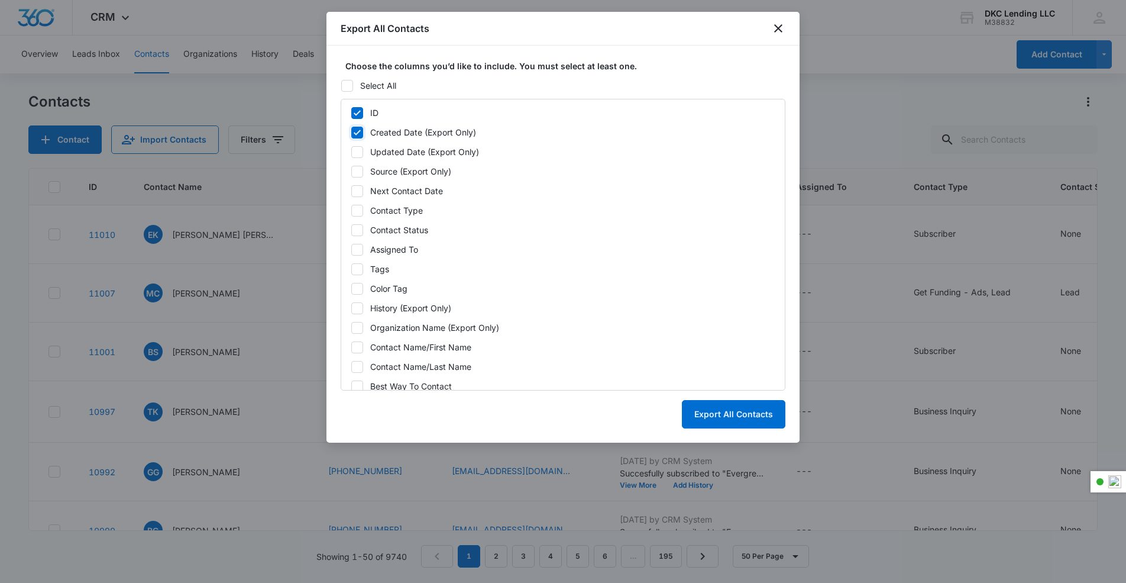
checkbox input "true"
click at [360, 147] on icon at bounding box center [357, 152] width 11 height 11
click at [351, 151] on input "Updated Date (Export Only)" at bounding box center [351, 151] width 1 height 1
checkbox input "true"
click at [384, 170] on div "Source (Export Only)" at bounding box center [410, 171] width 81 height 12
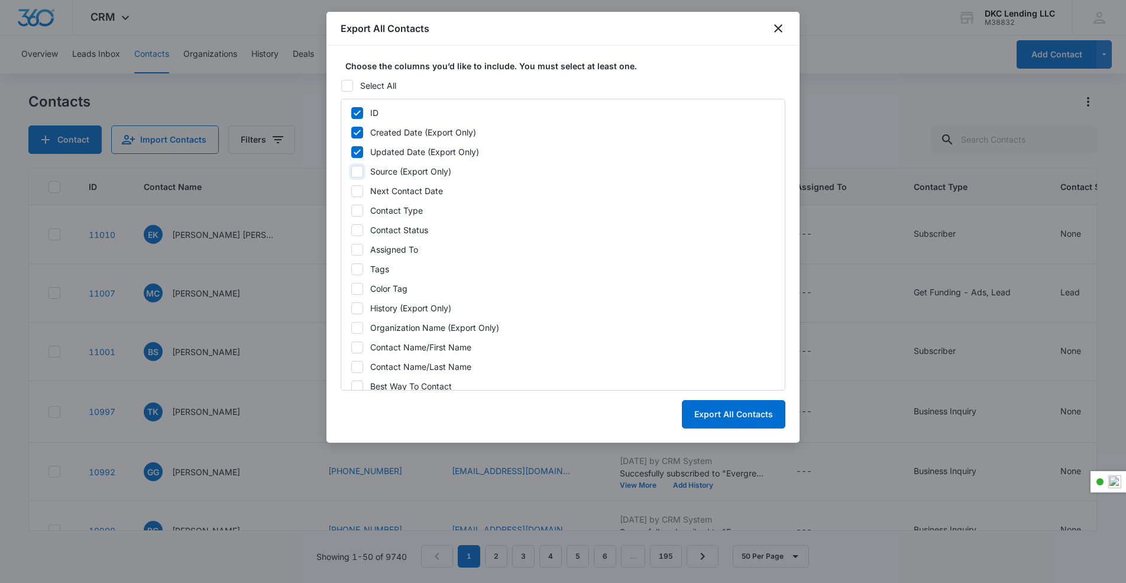
click at [351, 171] on input "Source (Export Only)" at bounding box center [351, 171] width 1 height 1
checkbox input "true"
click at [383, 210] on div "Contact Type" at bounding box center [396, 210] width 53 height 12
click at [351, 210] on input "Contact Type" at bounding box center [351, 210] width 1 height 1
checkbox input "true"
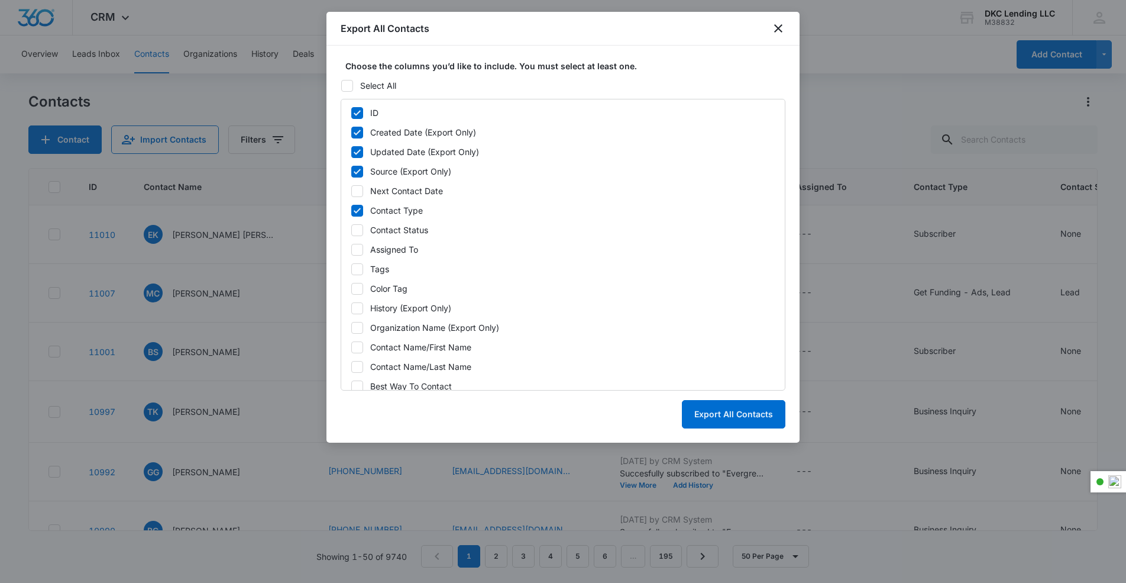
click at [384, 232] on div "Contact Status" at bounding box center [399, 230] width 58 height 12
click at [351, 230] on input "Contact Status" at bounding box center [351, 229] width 1 height 1
checkbox input "true"
click at [385, 249] on div "Assigned To" at bounding box center [394, 249] width 48 height 12
click at [351, 249] on input "Assigned To" at bounding box center [351, 249] width 1 height 1
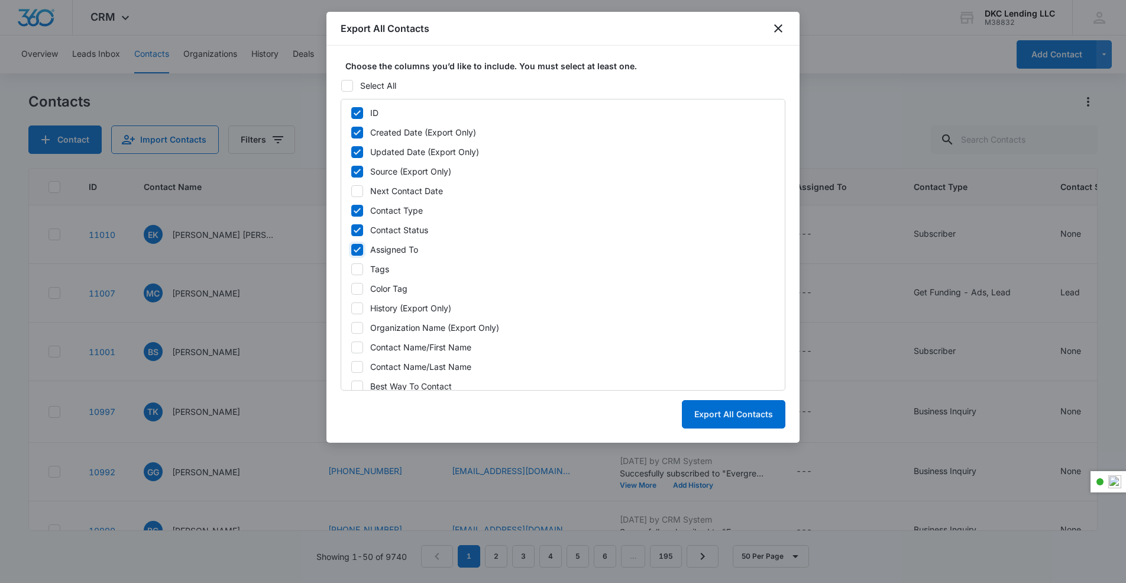
checkbox input "true"
click at [373, 263] on div "Tags" at bounding box center [379, 269] width 19 height 12
click at [351, 268] on input "Tags" at bounding box center [351, 268] width 1 height 1
checkbox input "true"
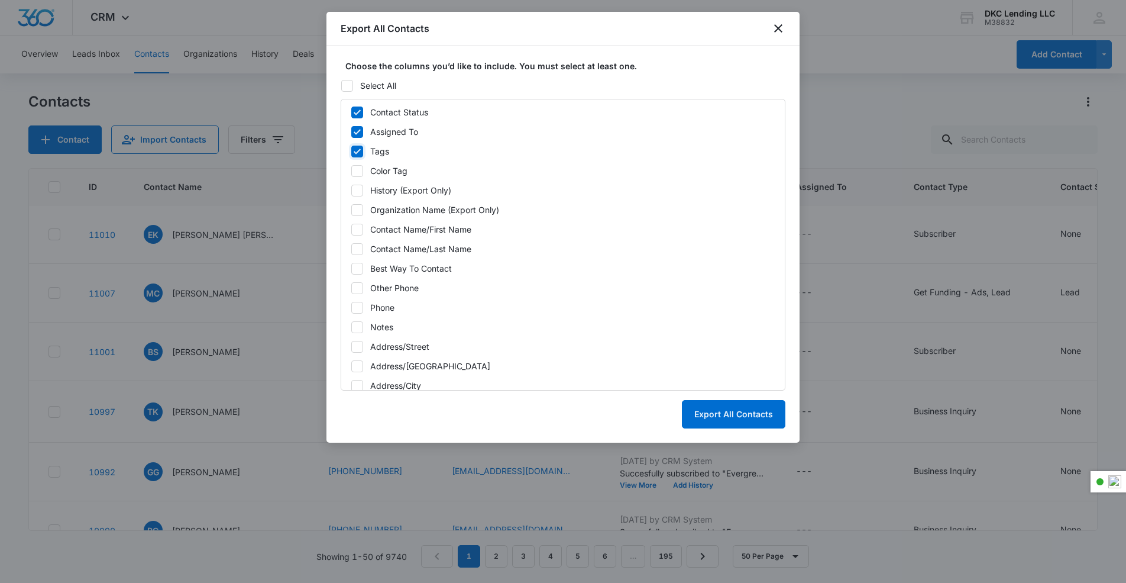
scroll to position [118, 0]
click at [411, 212] on div "Organization Name (Export Only)" at bounding box center [434, 209] width 129 height 12
click at [351, 209] on input "Organization Name (Export Only)" at bounding box center [351, 209] width 1 height 1
checkbox input "true"
click at [414, 232] on div "Contact Name/First Name" at bounding box center [420, 228] width 101 height 12
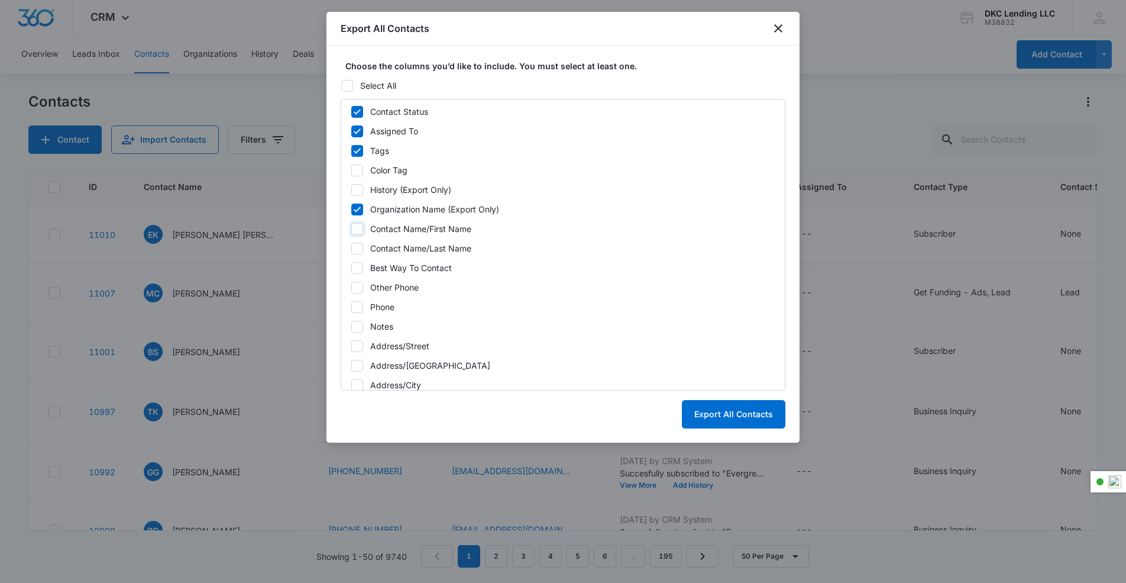
click at [351, 229] on input "Contact Name/First Name" at bounding box center [351, 228] width 1 height 1
checkbox input "true"
click at [414, 252] on div "Contact Name/Last Name" at bounding box center [420, 248] width 101 height 12
click at [351, 248] on input "Contact Name/Last Name" at bounding box center [351, 248] width 1 height 1
checkbox input "true"
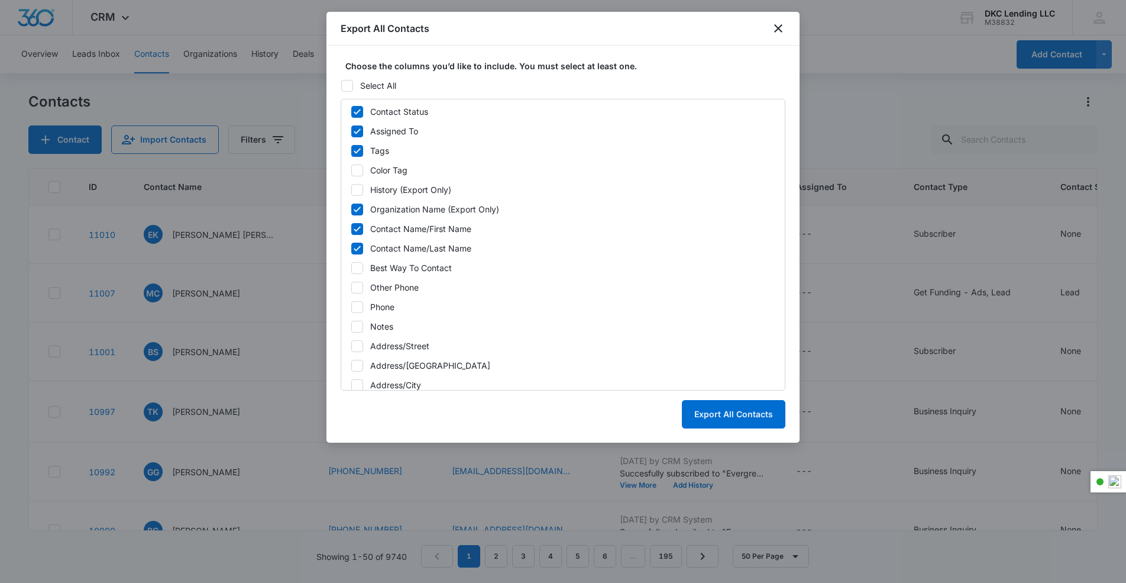
click at [407, 261] on div "Best Way To Contact" at bounding box center [411, 267] width 82 height 12
click at [351, 267] on input "Best Way To Contact" at bounding box center [351, 267] width 1 height 1
checkbox input "true"
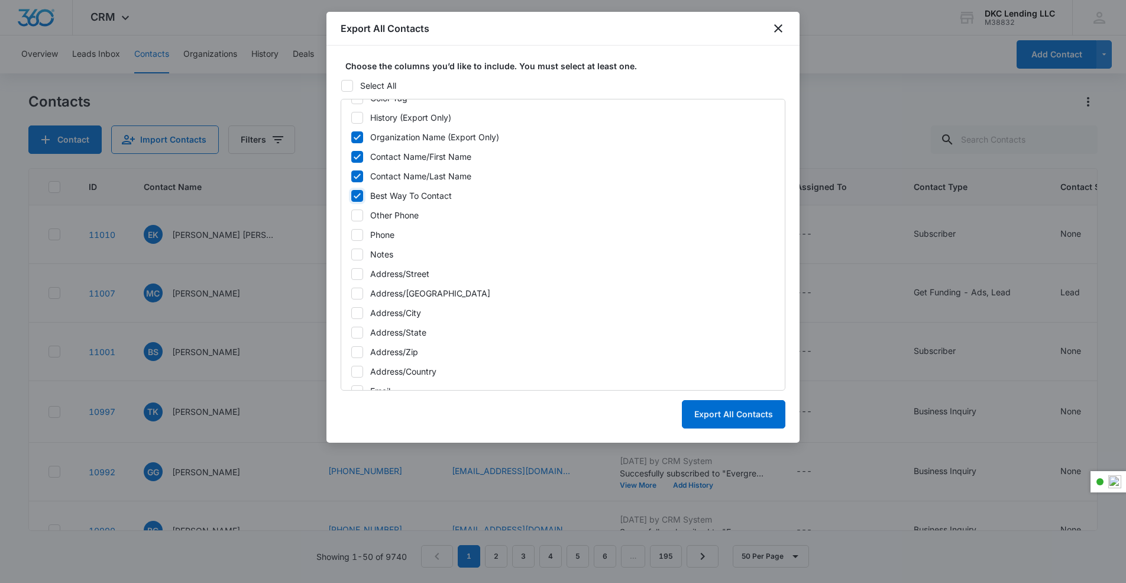
scroll to position [197, 0]
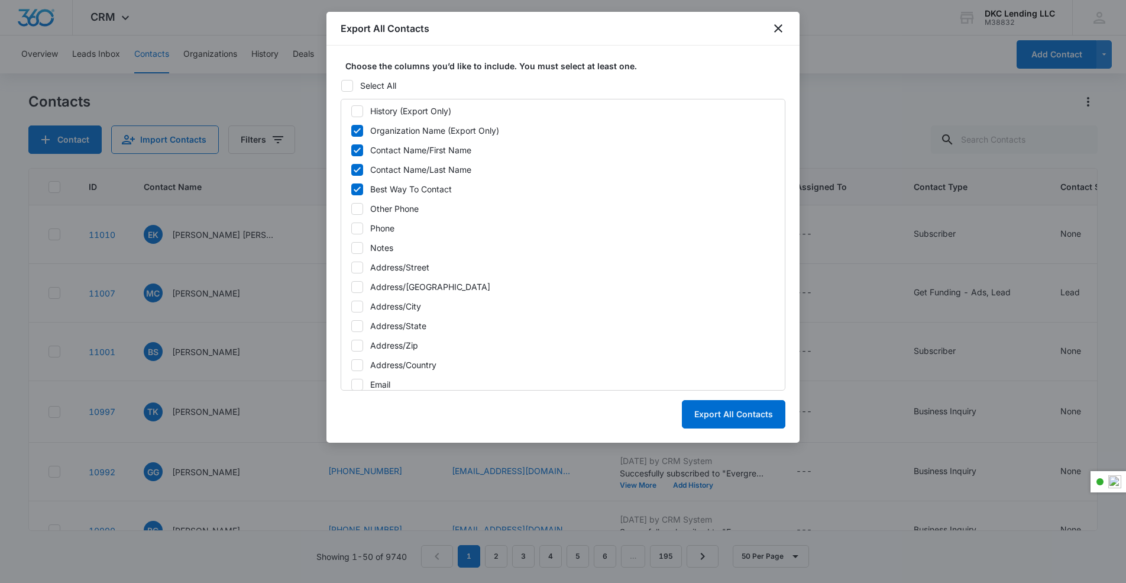
click at [396, 207] on div "Other Phone" at bounding box center [394, 208] width 48 height 12
click at [351, 208] on input "Other Phone" at bounding box center [351, 208] width 1 height 1
checkbox input "true"
click at [387, 226] on div "Phone" at bounding box center [382, 228] width 24 height 12
click at [351, 228] on input "Phone" at bounding box center [351, 228] width 1 height 1
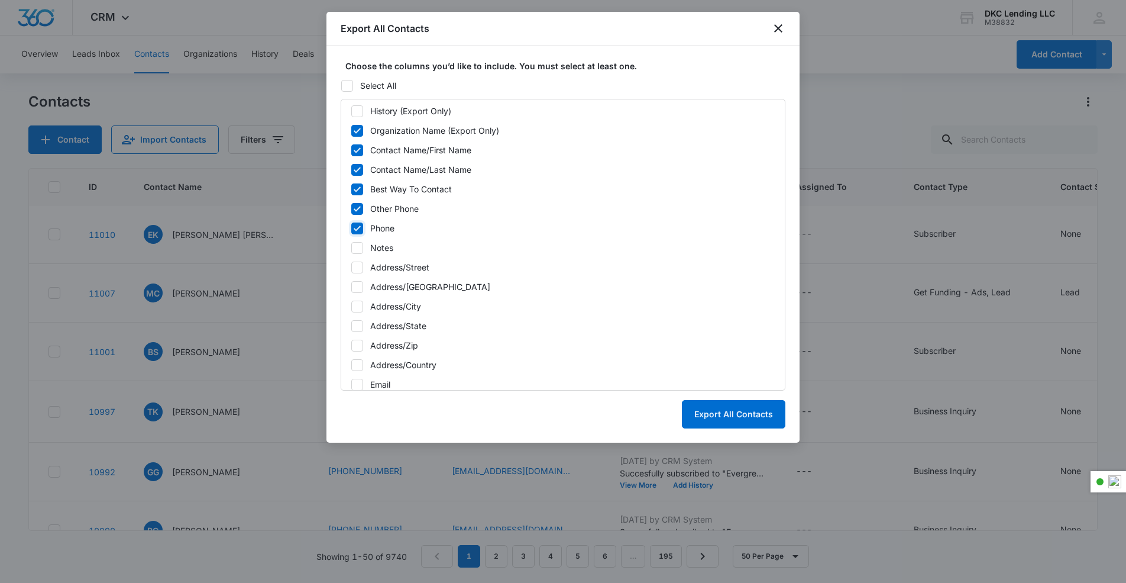
checkbox input "true"
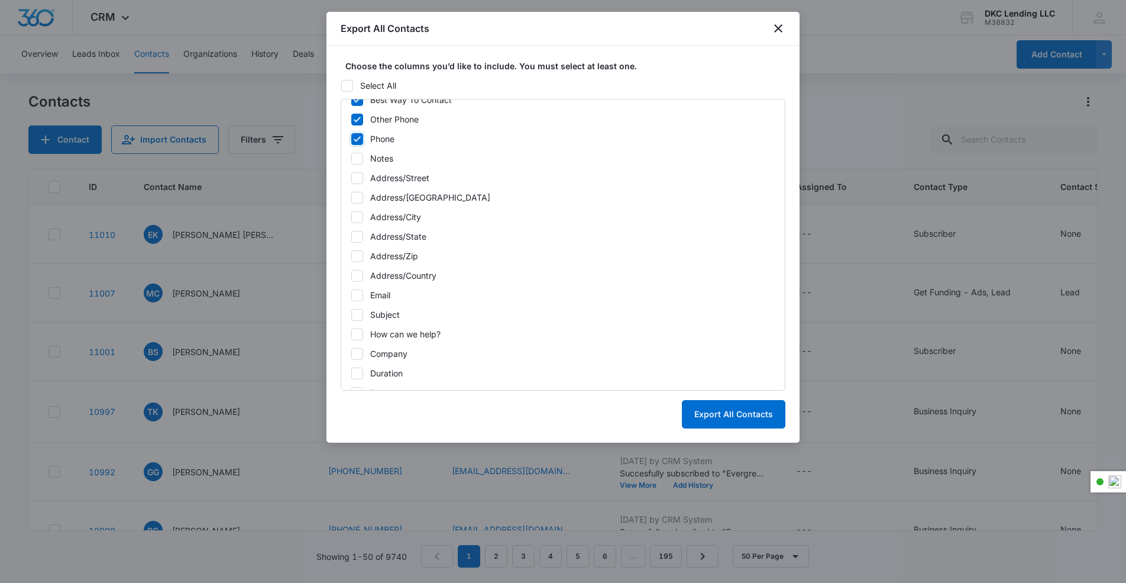
scroll to position [286, 0]
click at [387, 293] on div "Email" at bounding box center [380, 295] width 20 height 12
click at [351, 295] on input "Email" at bounding box center [351, 295] width 1 height 1
checkbox input "true"
click at [388, 311] on div "Subject" at bounding box center [385, 314] width 30 height 12
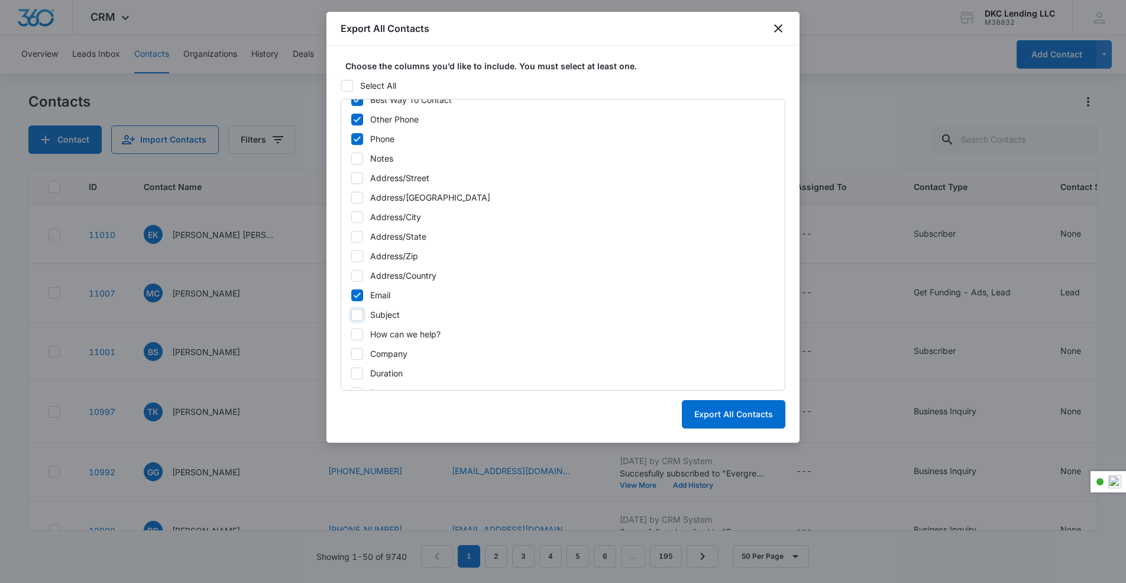
click at [351, 314] on input "Subject" at bounding box center [351, 314] width 1 height 1
checkbox input "true"
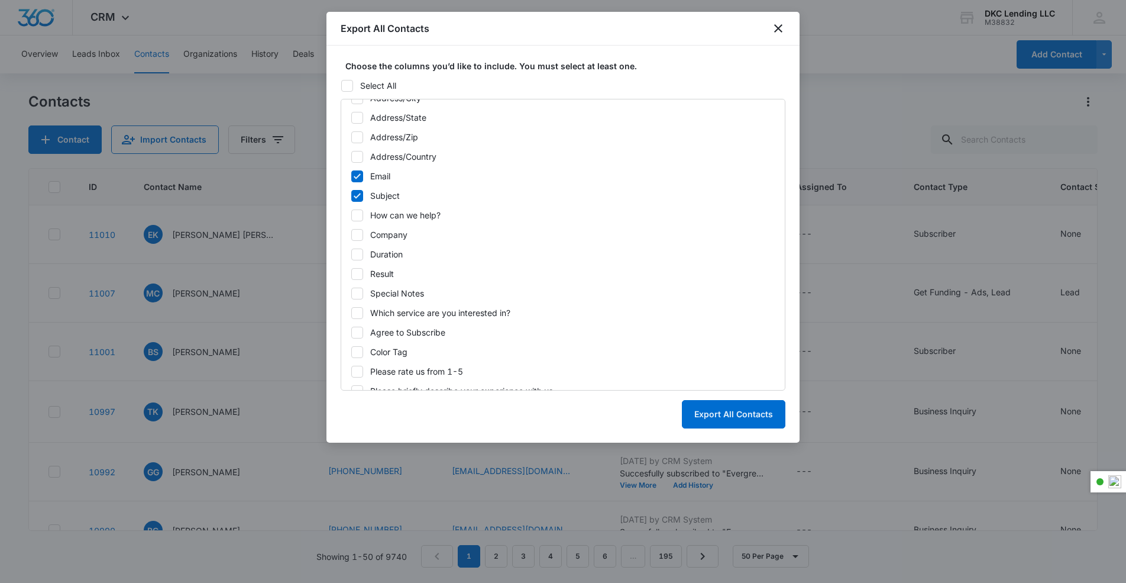
click at [393, 237] on div "Company" at bounding box center [388, 234] width 37 height 12
click at [351, 235] on input "Company" at bounding box center [351, 234] width 1 height 1
checkbox input "true"
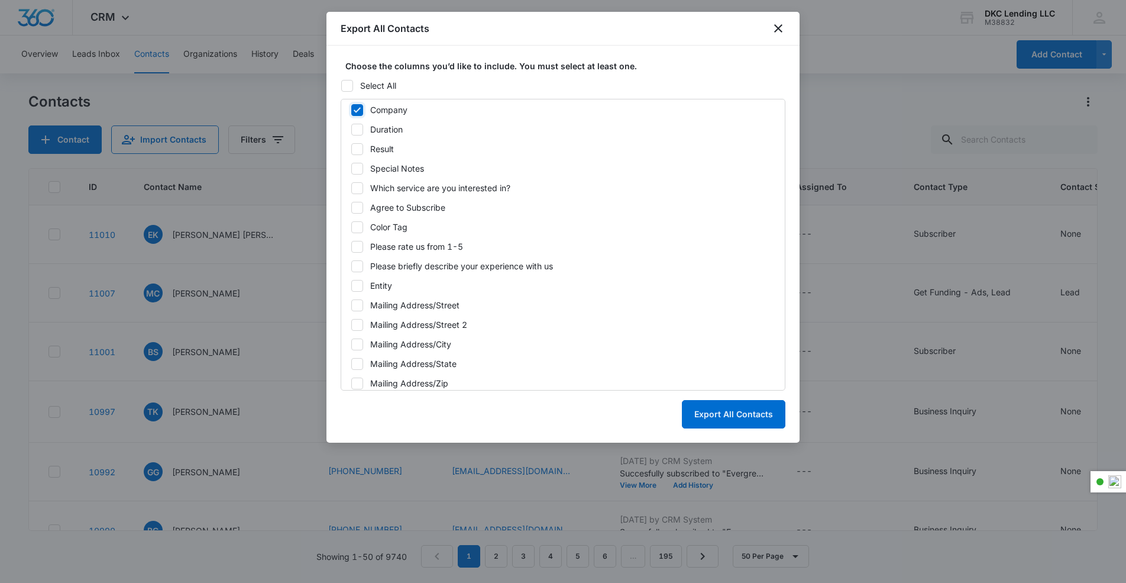
scroll to position [553, 0]
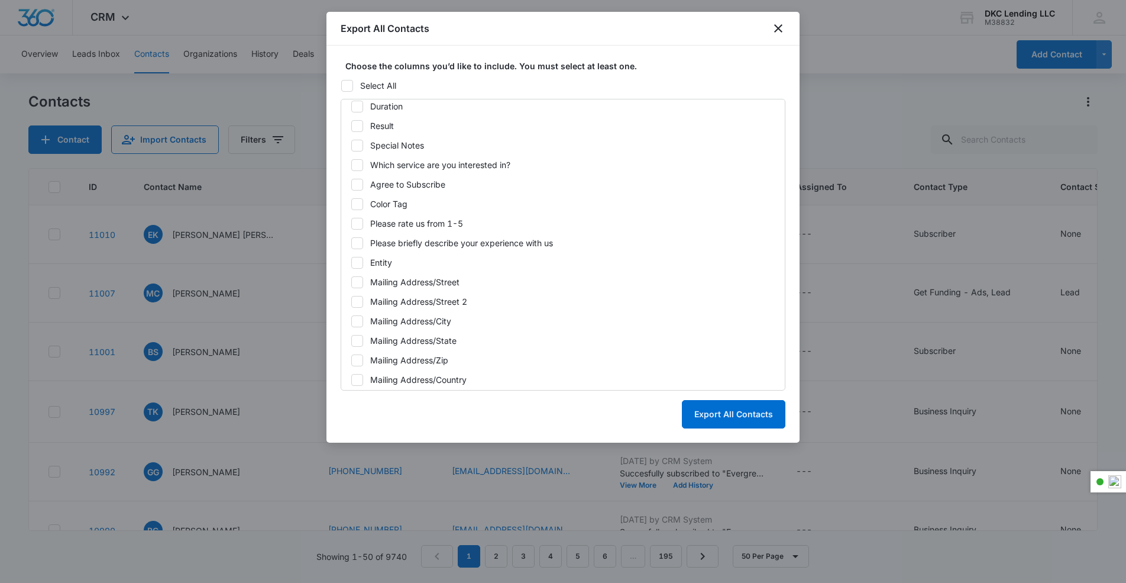
click at [380, 263] on div "Entity" at bounding box center [381, 262] width 22 height 12
click at [351, 263] on input "Entity" at bounding box center [351, 262] width 1 height 1
checkbox input "true"
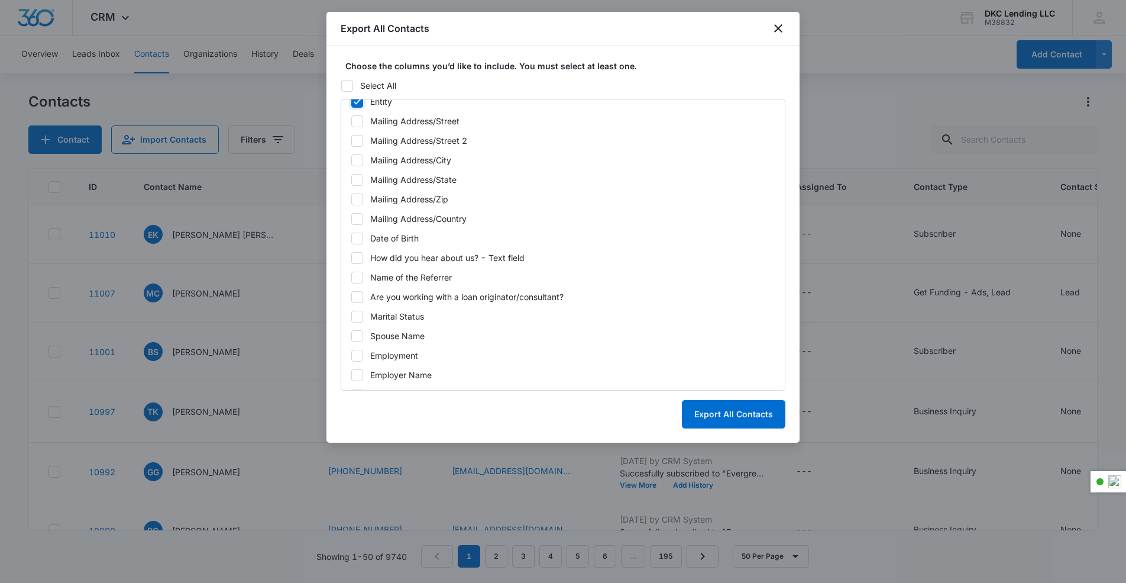
scroll to position [722, 0]
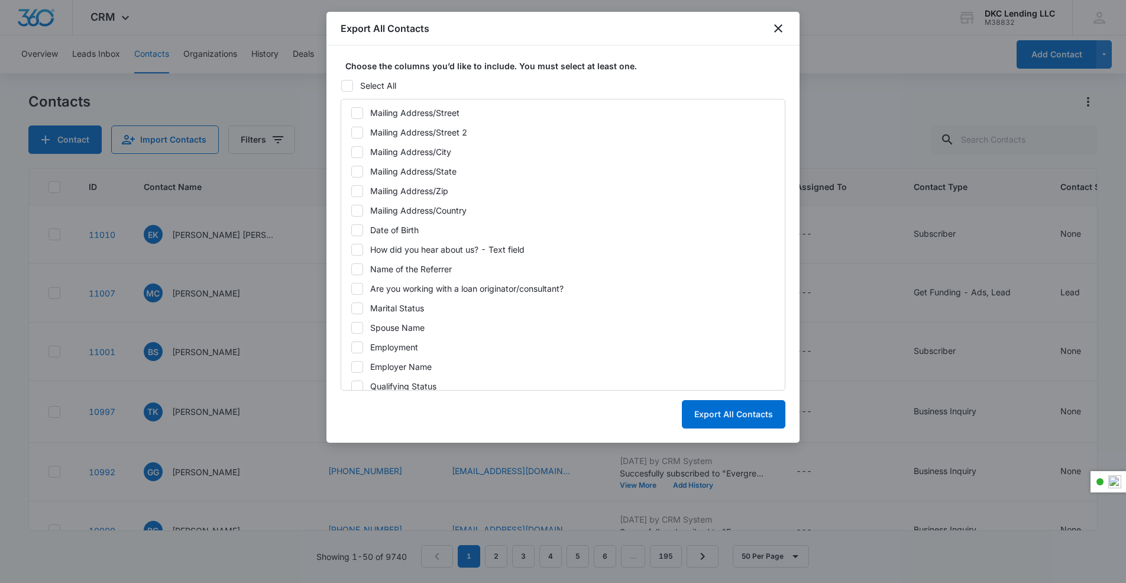
click at [387, 225] on div "Date of Birth" at bounding box center [394, 230] width 48 height 12
click at [351, 229] on input "Date of Birth" at bounding box center [351, 229] width 1 height 1
checkbox input "true"
click at [406, 276] on div "ID Created Date (Export Only) Updated Date (Export Only) Source (Export Only) N…" at bounding box center [563, 245] width 445 height 292
click at [401, 270] on div "Name of the Referrer" at bounding box center [411, 269] width 82 height 12
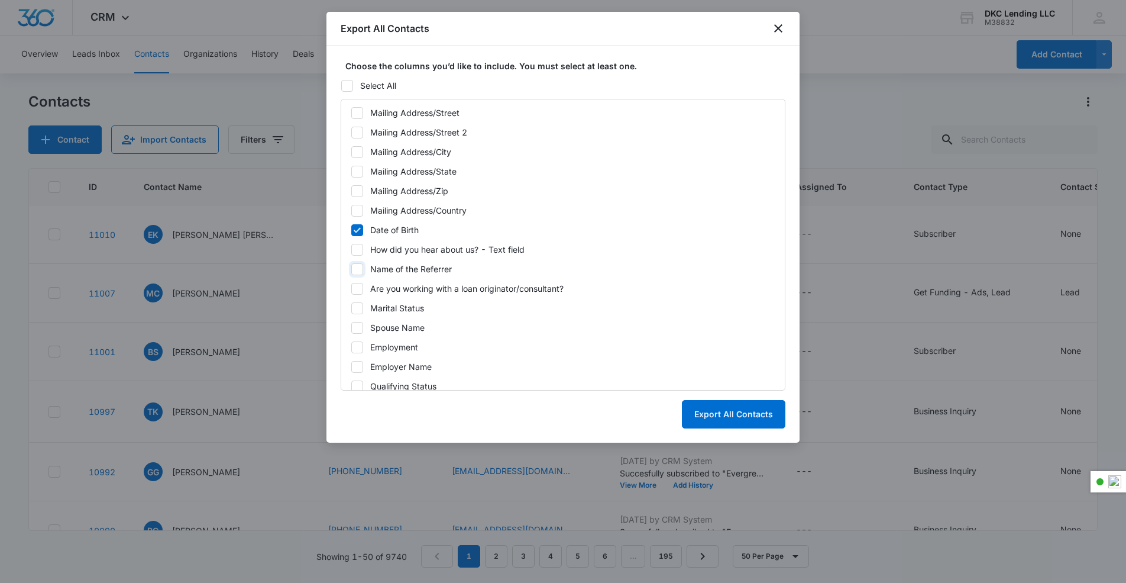
click at [351, 269] on input "Name of the Referrer" at bounding box center [351, 268] width 1 height 1
checkbox input "true"
click at [409, 288] on div "Are you working with a loan originator/consultant?" at bounding box center [466, 288] width 193 height 12
click at [351, 288] on input "Are you working with a loan originator/consultant?" at bounding box center [351, 288] width 1 height 1
checkbox input "true"
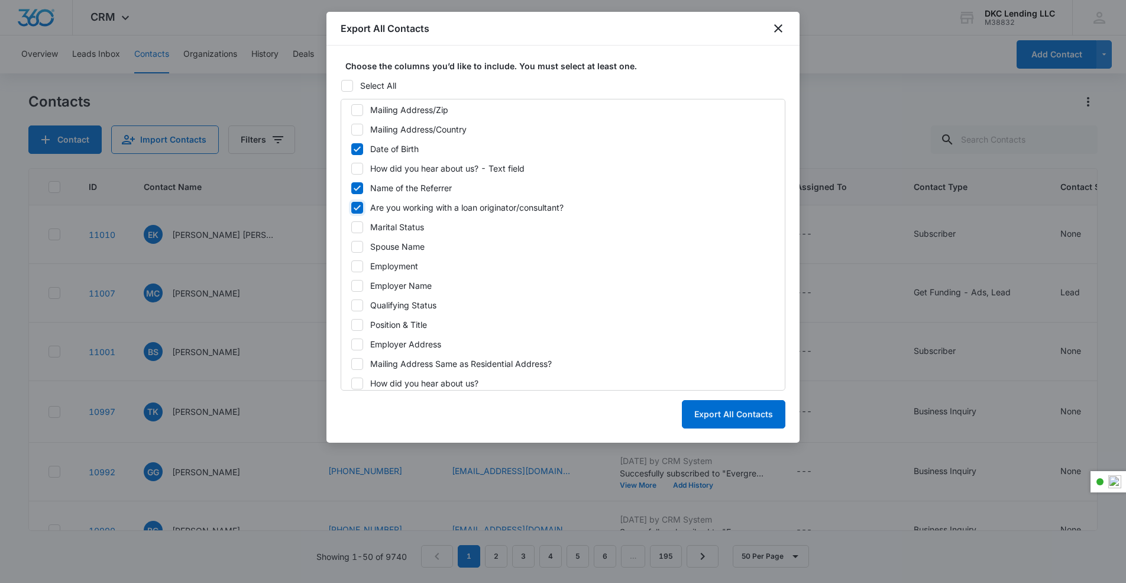
scroll to position [806, 0]
click at [392, 262] on div "Employment" at bounding box center [394, 263] width 48 height 12
click at [351, 263] on input "Employment" at bounding box center [351, 263] width 1 height 1
checkbox input "true"
click at [409, 280] on div "Employer Name" at bounding box center [401, 282] width 62 height 12
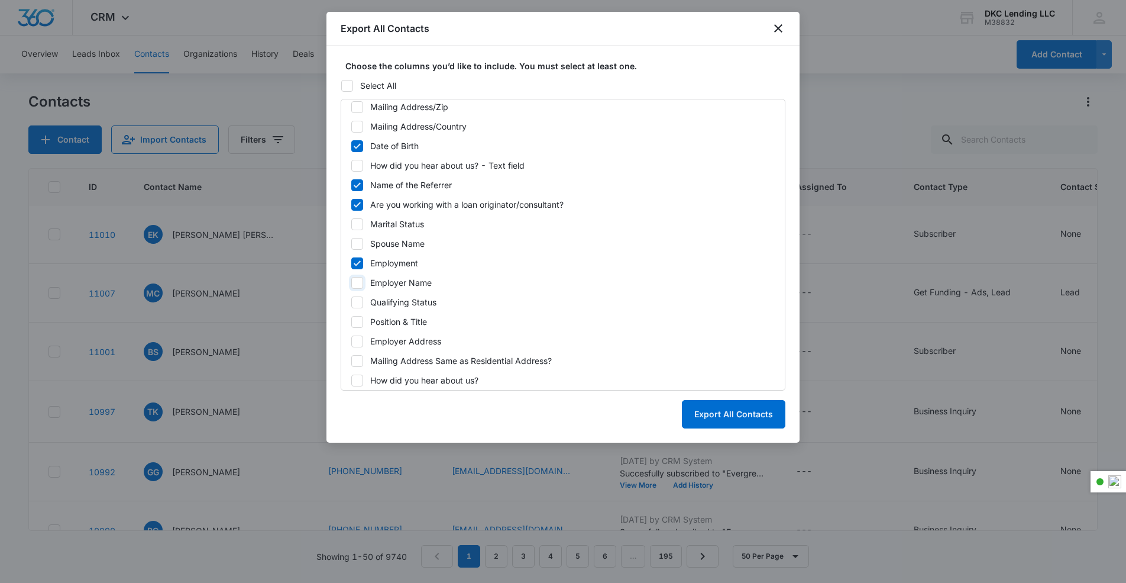
click at [351, 282] on input "Employer Name" at bounding box center [351, 282] width 1 height 1
checkbox input "true"
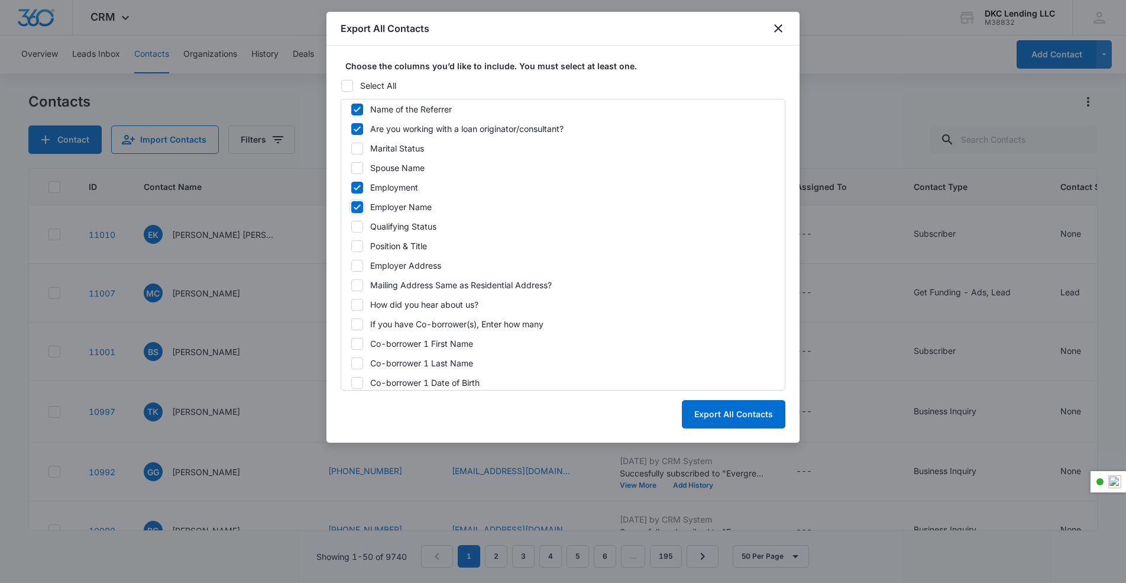
scroll to position [883, 0]
click at [409, 241] on div "Position & Title" at bounding box center [398, 244] width 57 height 12
click at [351, 244] on input "Position & Title" at bounding box center [351, 244] width 1 height 1
checkbox input "true"
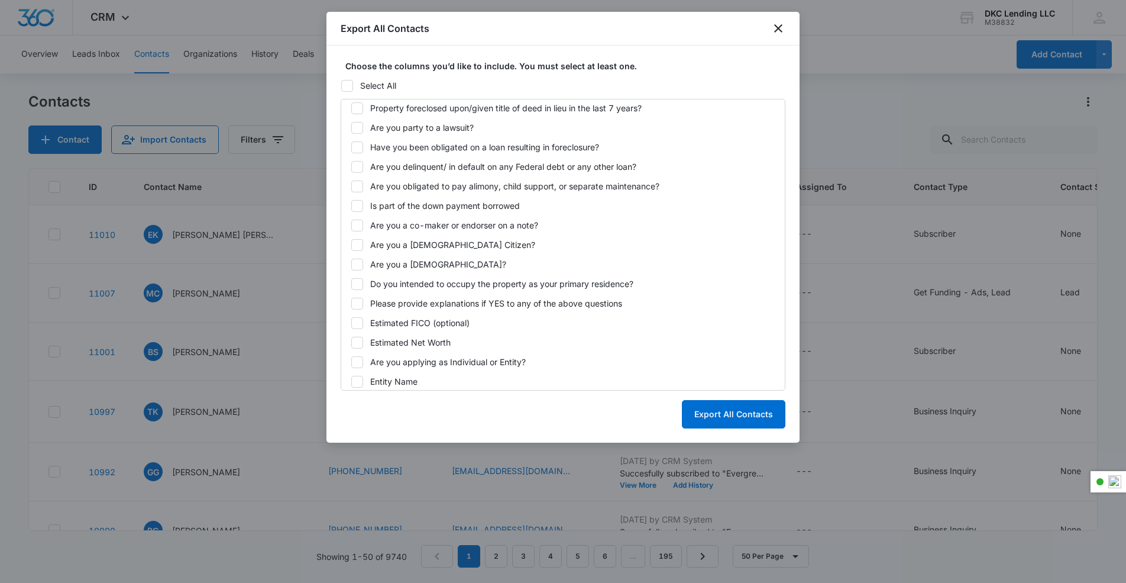
scroll to position [1590, 0]
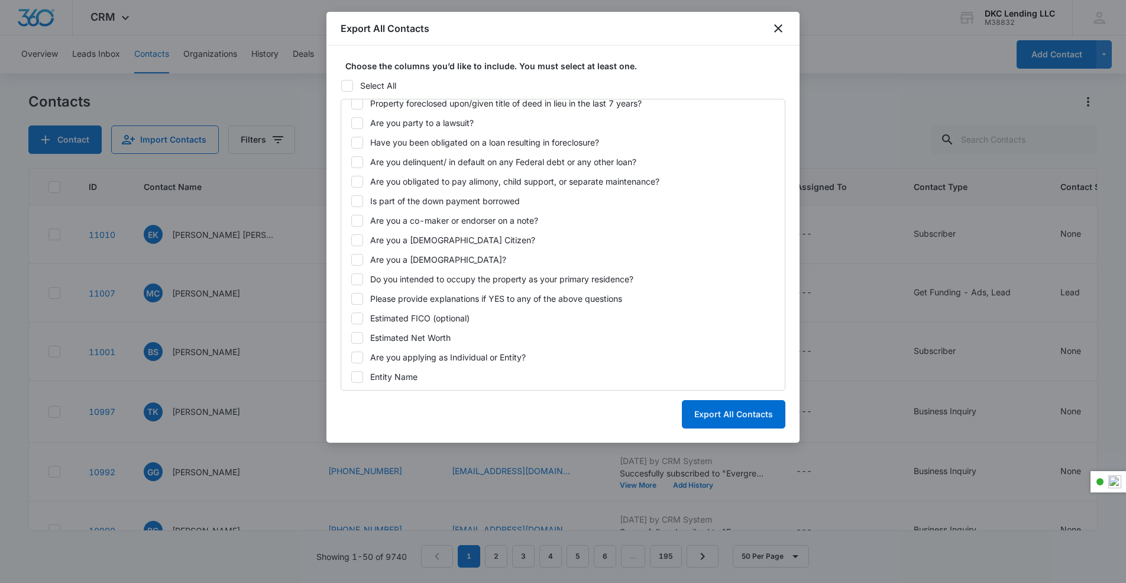
click at [405, 245] on div "Are you a [DEMOGRAPHIC_DATA] Citizen?" at bounding box center [452, 240] width 165 height 12
click at [351, 240] on input "Are you a [DEMOGRAPHIC_DATA] Citizen?" at bounding box center [351, 240] width 1 height 1
checkbox input "true"
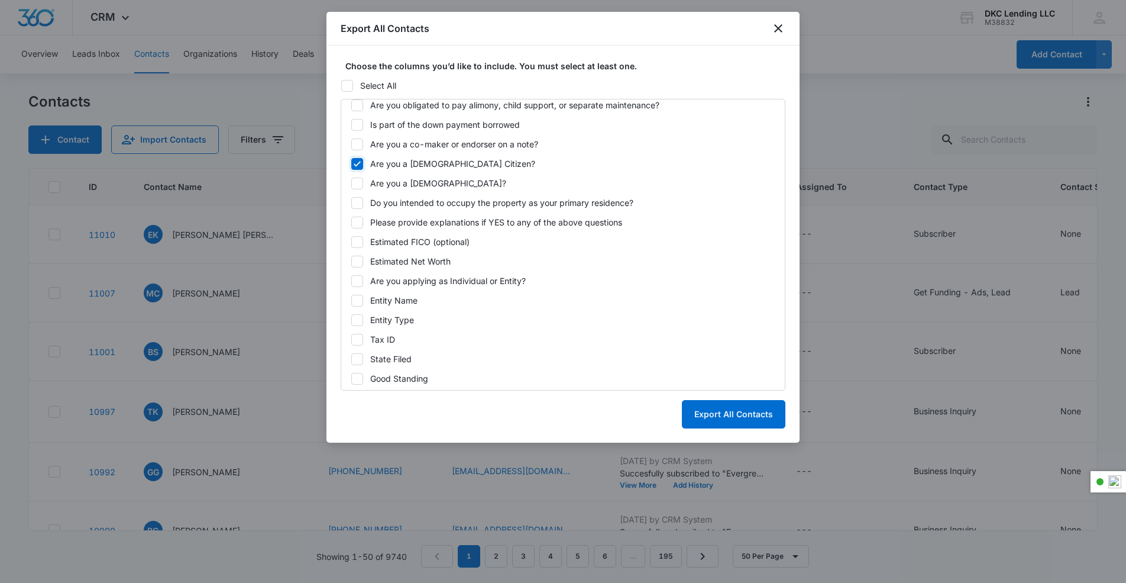
scroll to position [1673, 0]
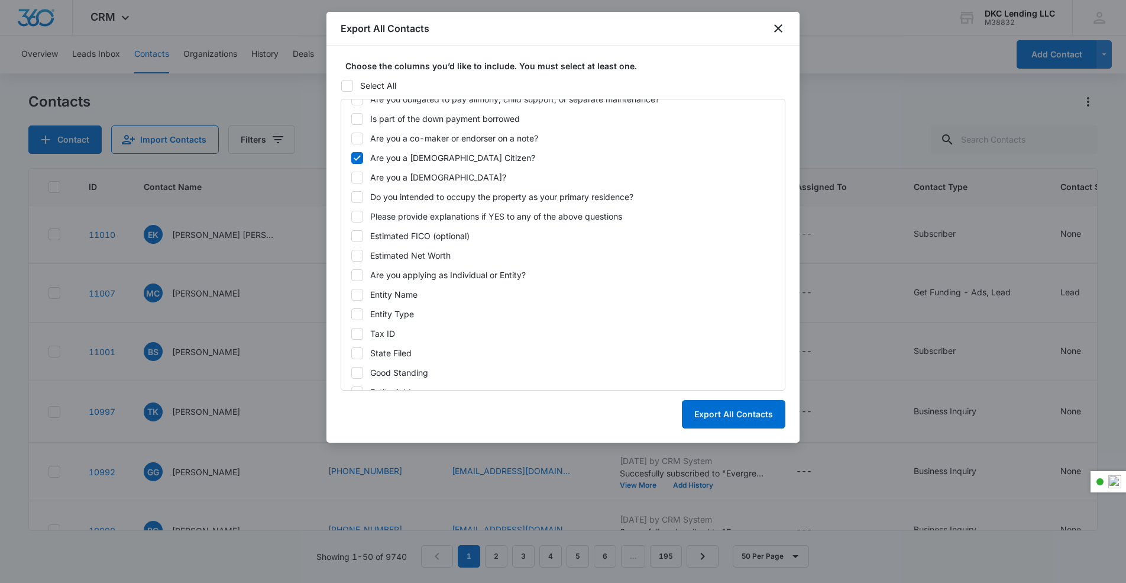
click at [400, 232] on div "Estimated FICO (optional)" at bounding box center [419, 235] width 99 height 12
click at [351, 235] on input "Estimated FICO (optional)" at bounding box center [351, 235] width 1 height 1
checkbox input "true"
click at [405, 251] on div "Estimated Net Worth" at bounding box center [410, 255] width 80 height 12
click at [351, 255] on input "Estimated Net Worth" at bounding box center [351, 255] width 1 height 1
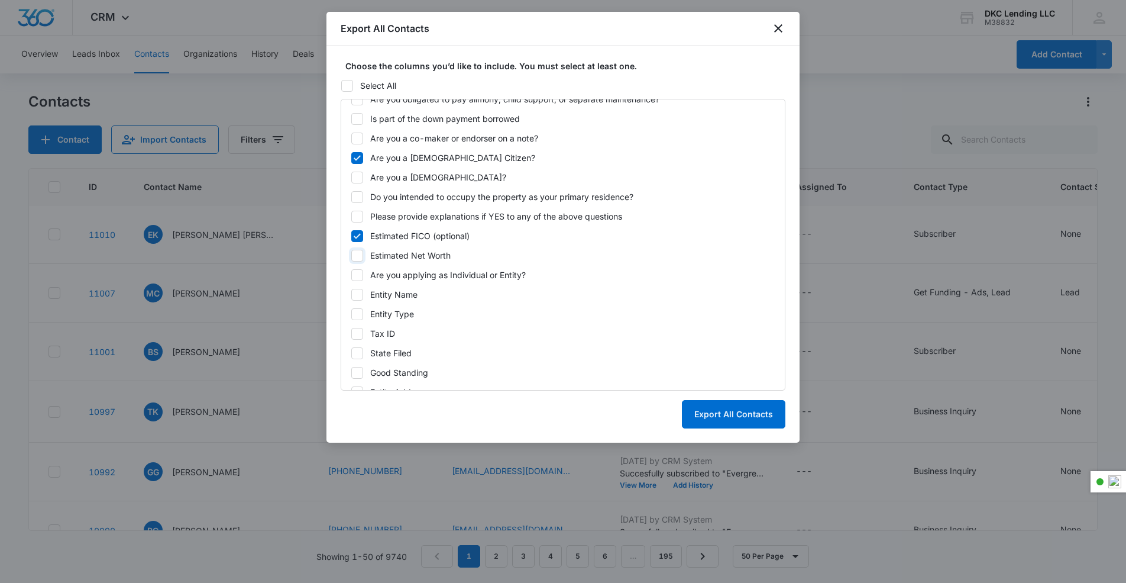
checkbox input "true"
click at [388, 293] on div "Entity Name" at bounding box center [393, 294] width 47 height 12
click at [351, 294] on input "Entity Name" at bounding box center [351, 294] width 1 height 1
checkbox input "true"
click at [388, 313] on div "Entity Type" at bounding box center [392, 314] width 44 height 12
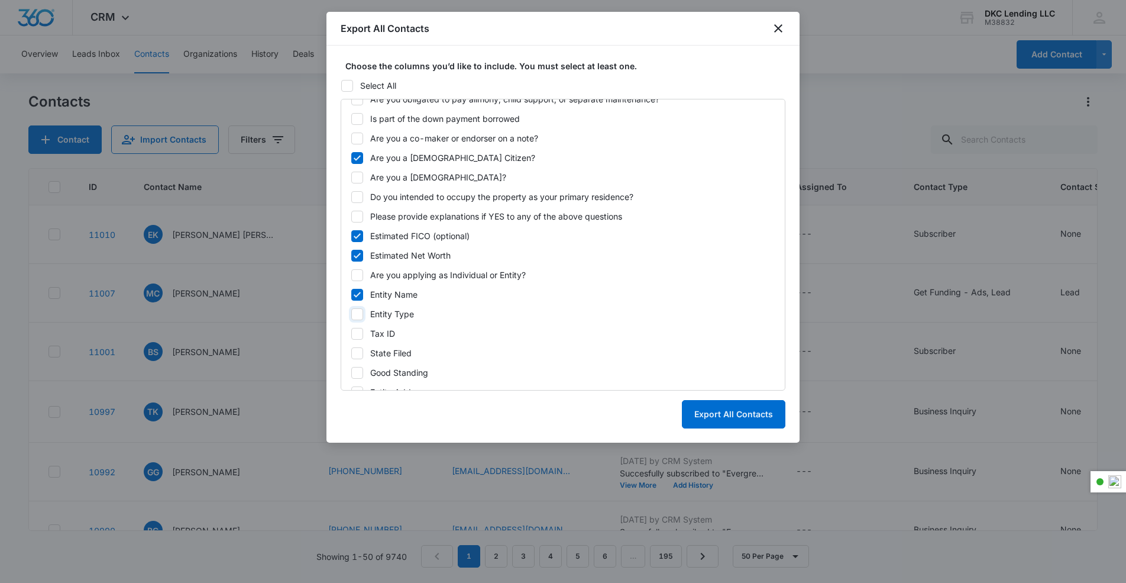
click at [351, 313] on input "Entity Type" at bounding box center [351, 313] width 1 height 1
checkbox input "true"
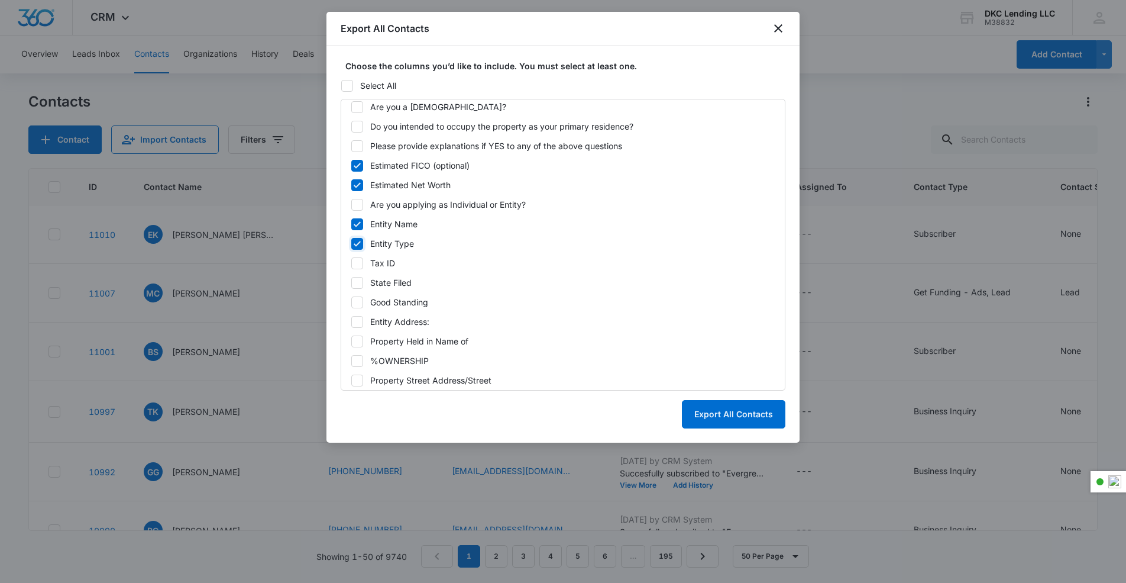
scroll to position [1744, 0]
click at [416, 200] on div "Are you applying as Individual or Entity?" at bounding box center [448, 203] width 156 height 12
click at [351, 203] on input "Are you applying as Individual or Entity?" at bounding box center [351, 203] width 1 height 1
checkbox input "true"
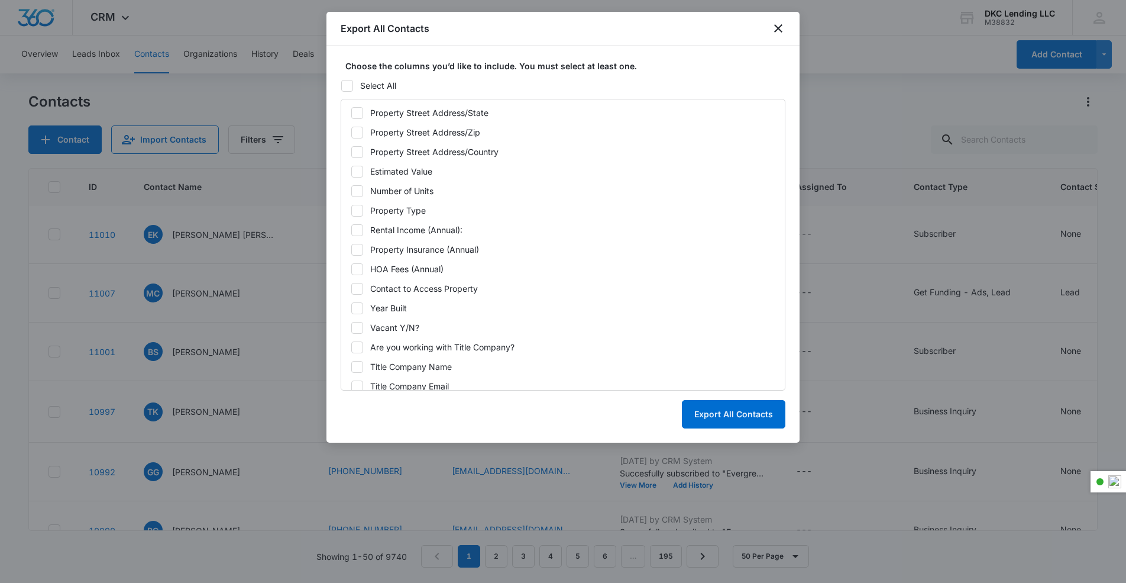
scroll to position [2086, 0]
click at [379, 192] on div "Property Type" at bounding box center [398, 193] width 56 height 12
click at [351, 193] on input "Property Type" at bounding box center [351, 193] width 1 height 1
click at [364, 191] on label "Property Type" at bounding box center [563, 193] width 425 height 12
click at [351, 193] on input "Property Type" at bounding box center [351, 193] width 1 height 1
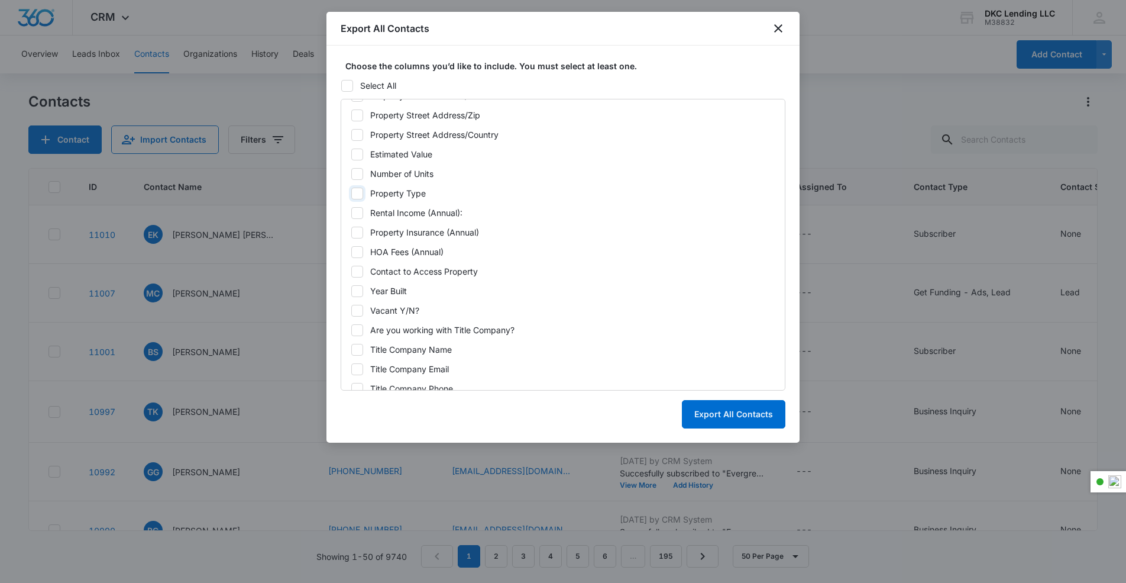
checkbox input "false"
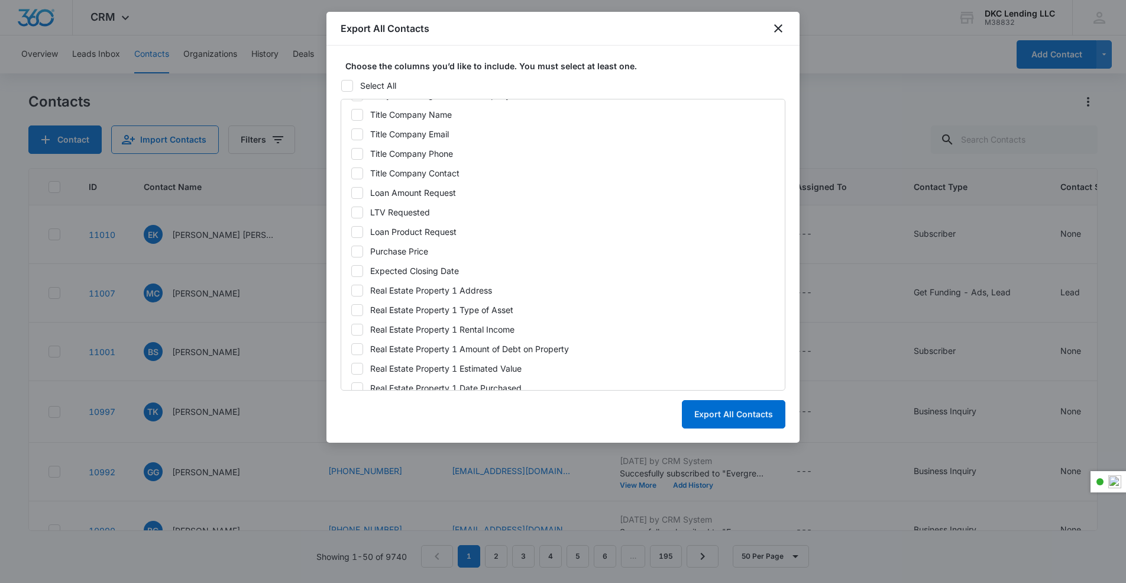
scroll to position [2326, 0]
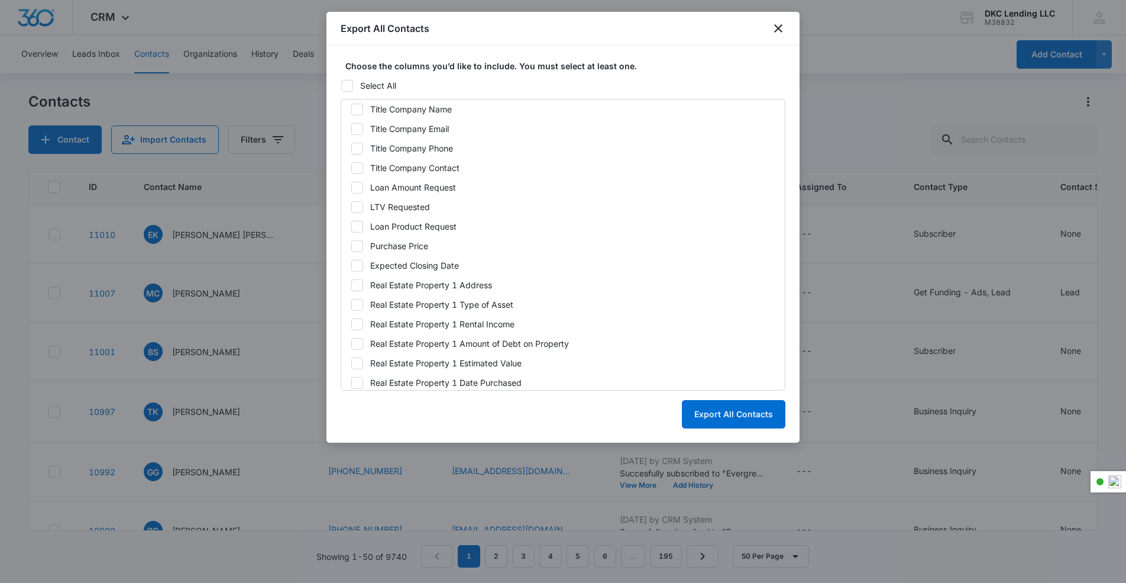
click at [356, 185] on icon at bounding box center [357, 187] width 11 height 11
click at [351, 187] on input "Loan Amount Request" at bounding box center [351, 187] width 1 height 1
checkbox input "true"
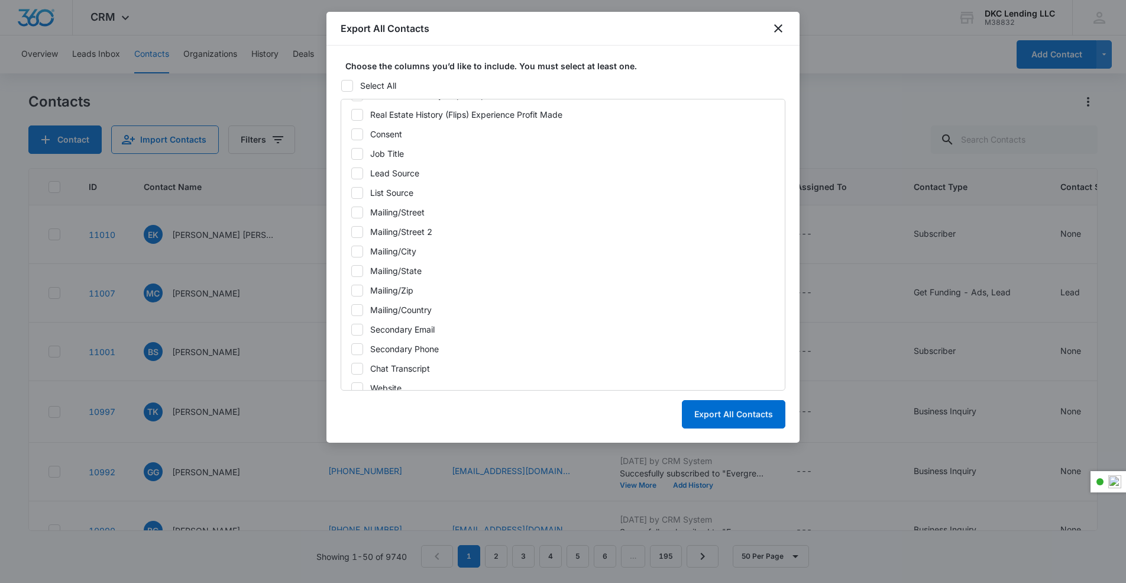
scroll to position [2708, 0]
click at [355, 154] on icon at bounding box center [357, 156] width 11 height 11
click at [351, 156] on input "Lead Source" at bounding box center [351, 156] width 1 height 1
checkbox input "true"
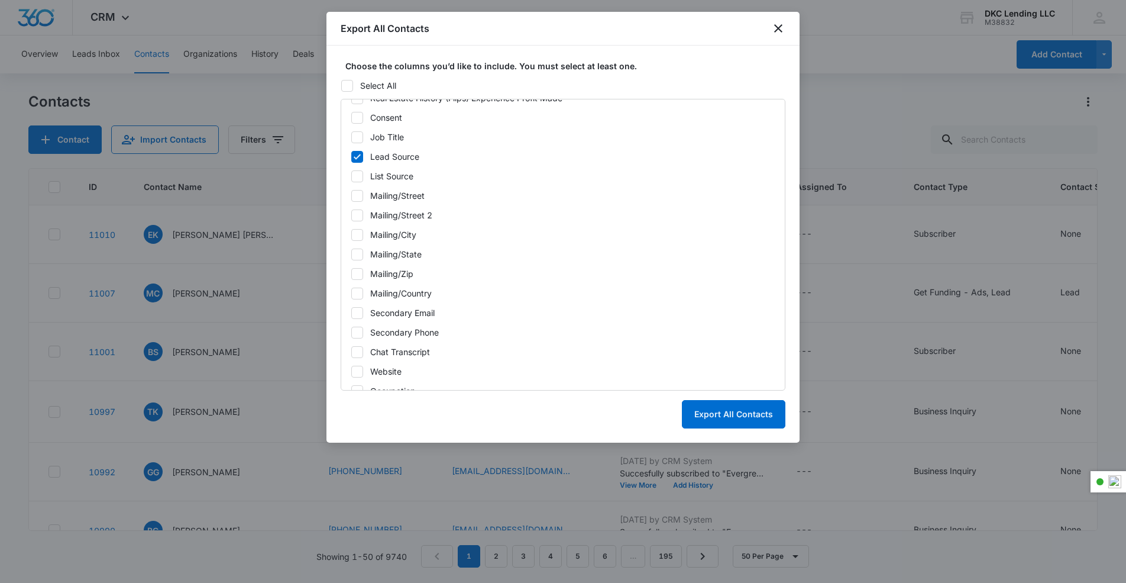
click at [357, 173] on icon at bounding box center [357, 176] width 11 height 11
click at [351, 176] on input "List Source" at bounding box center [351, 176] width 1 height 1
checkbox input "true"
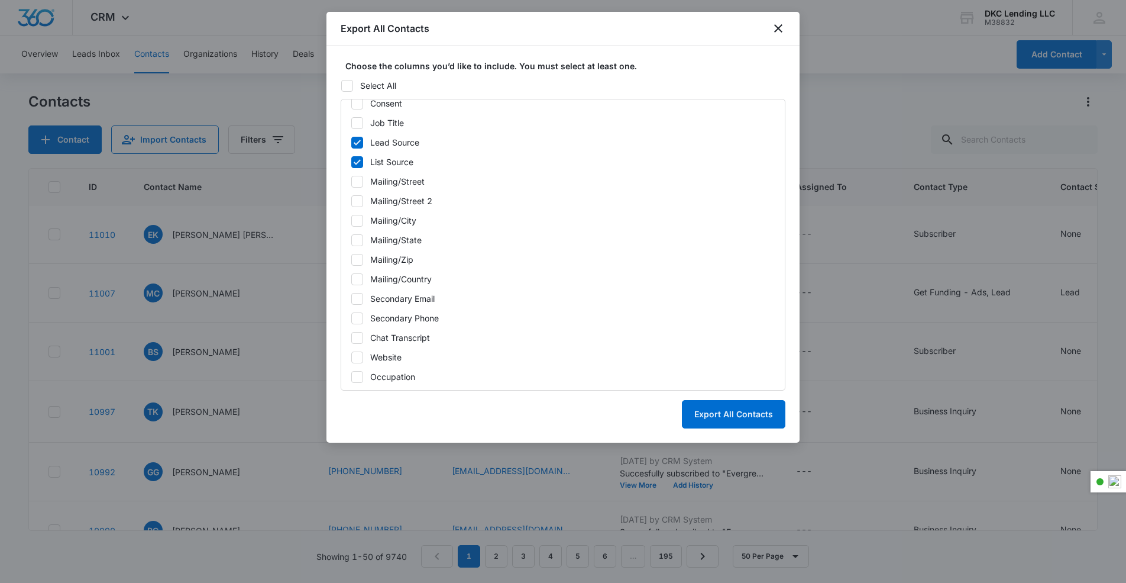
click at [361, 301] on icon at bounding box center [357, 298] width 11 height 11
click at [351, 299] on input "Secondary Email" at bounding box center [351, 298] width 1 height 1
checkbox input "true"
click at [361, 316] on icon at bounding box center [357, 318] width 11 height 11
click at [351, 318] on input "Secondary Phone" at bounding box center [351, 318] width 1 height 1
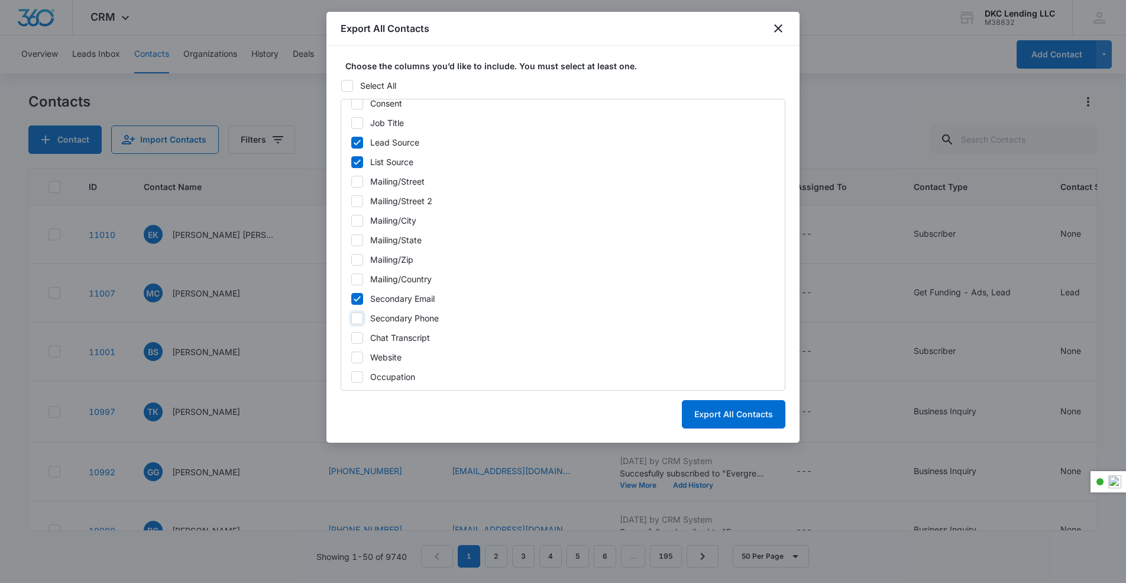
checkbox input "true"
click at [367, 357] on label "Website" at bounding box center [563, 357] width 425 height 12
click at [351, 357] on input "Website" at bounding box center [351, 357] width 1 height 1
checkbox input "true"
click at [361, 378] on icon at bounding box center [357, 376] width 11 height 11
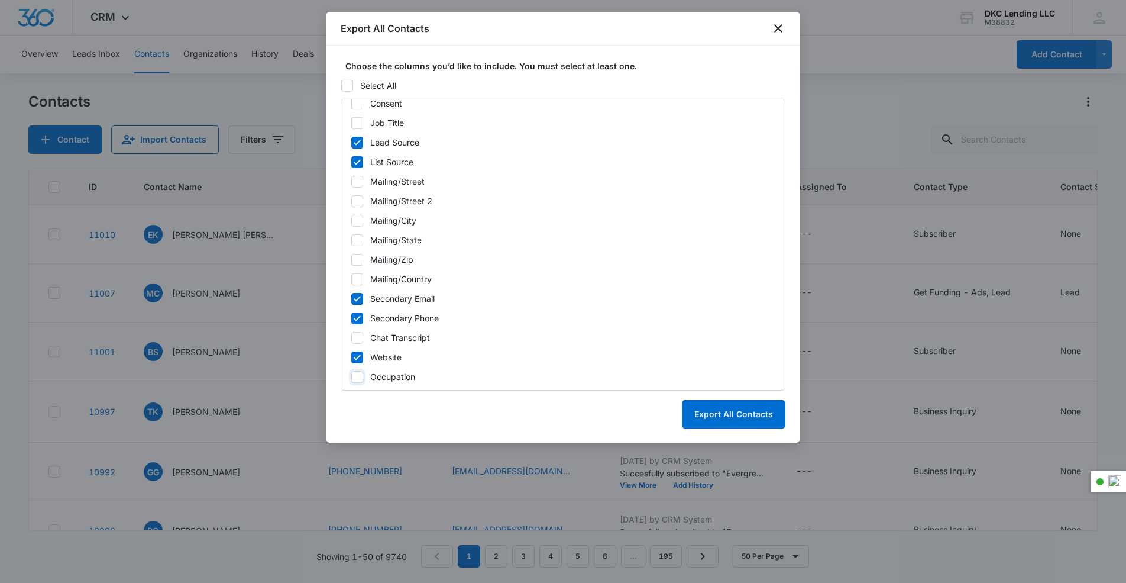
click at [351, 377] on input "Occupation" at bounding box center [351, 376] width 1 height 1
checkbox input "true"
click at [748, 419] on button "Export All Contacts" at bounding box center [733, 414] width 103 height 28
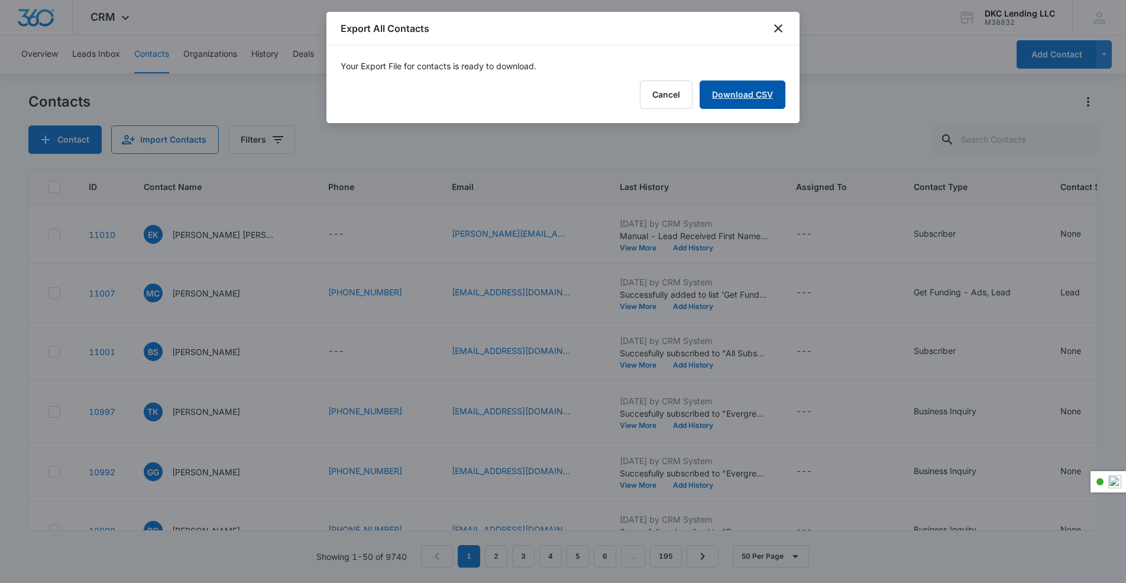
click at [749, 92] on link "Download CSV" at bounding box center [743, 94] width 86 height 28
